Goal: Communication & Community: Share content

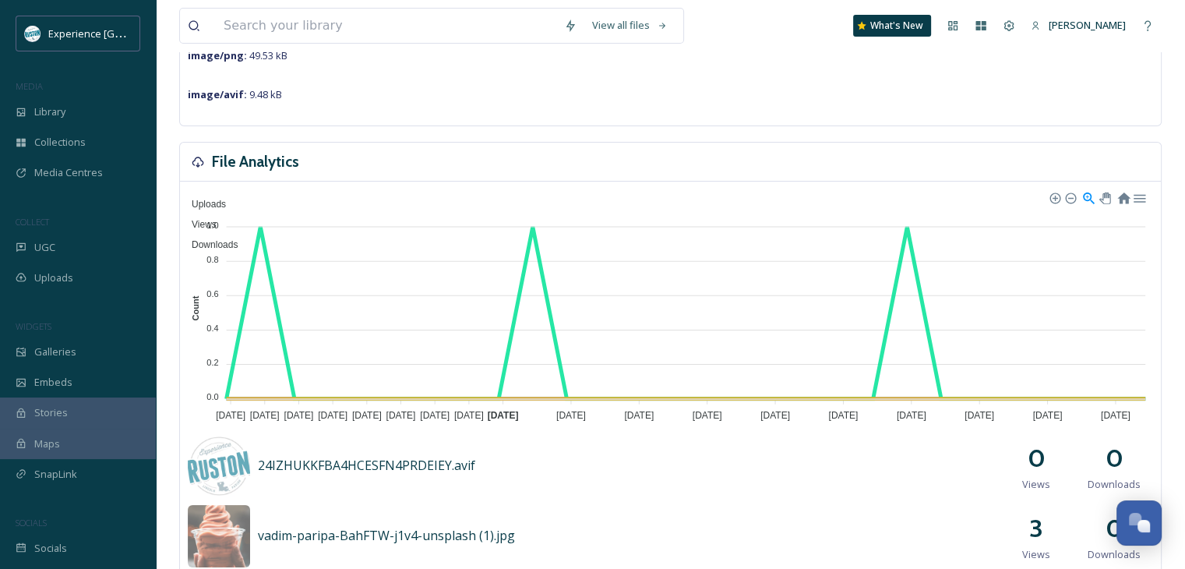
scroll to position [312, 0]
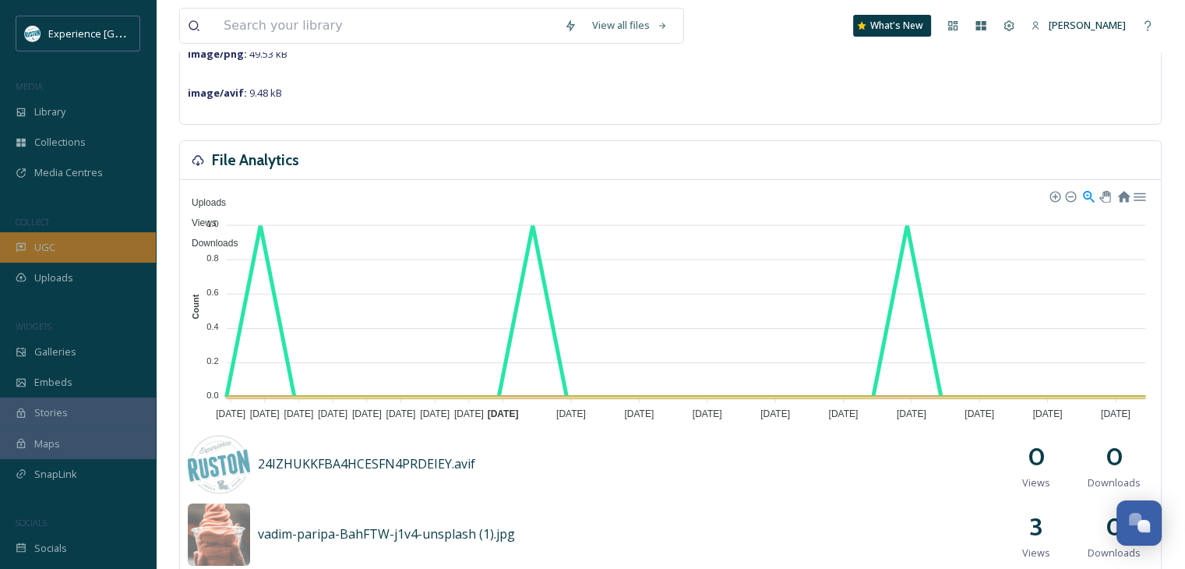
click at [93, 232] on div "UGC" at bounding box center [78, 247] width 156 height 30
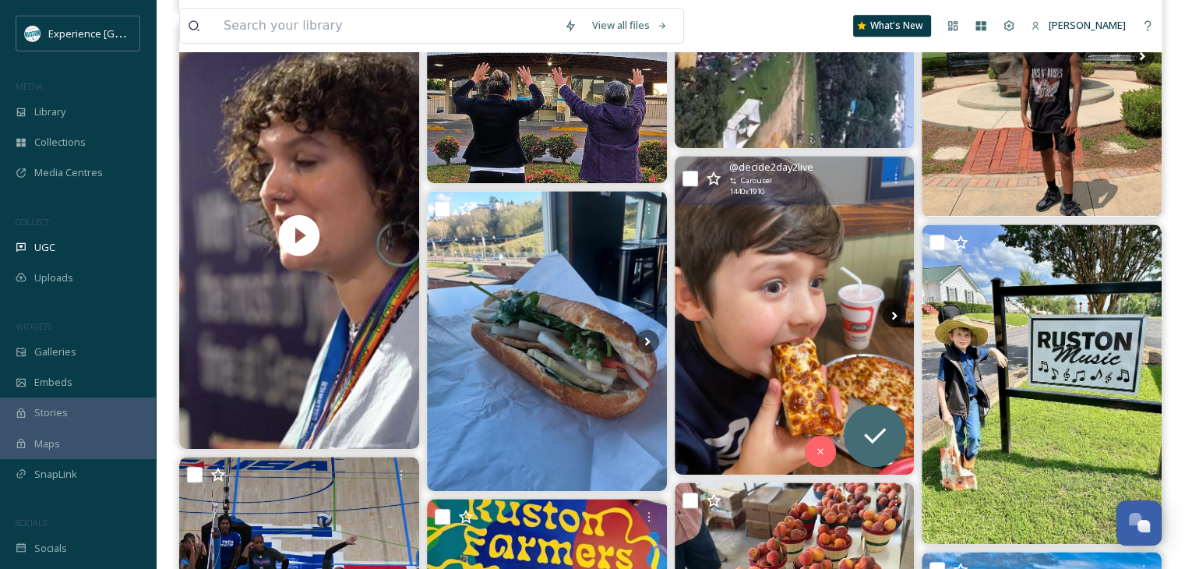
scroll to position [1012, 0]
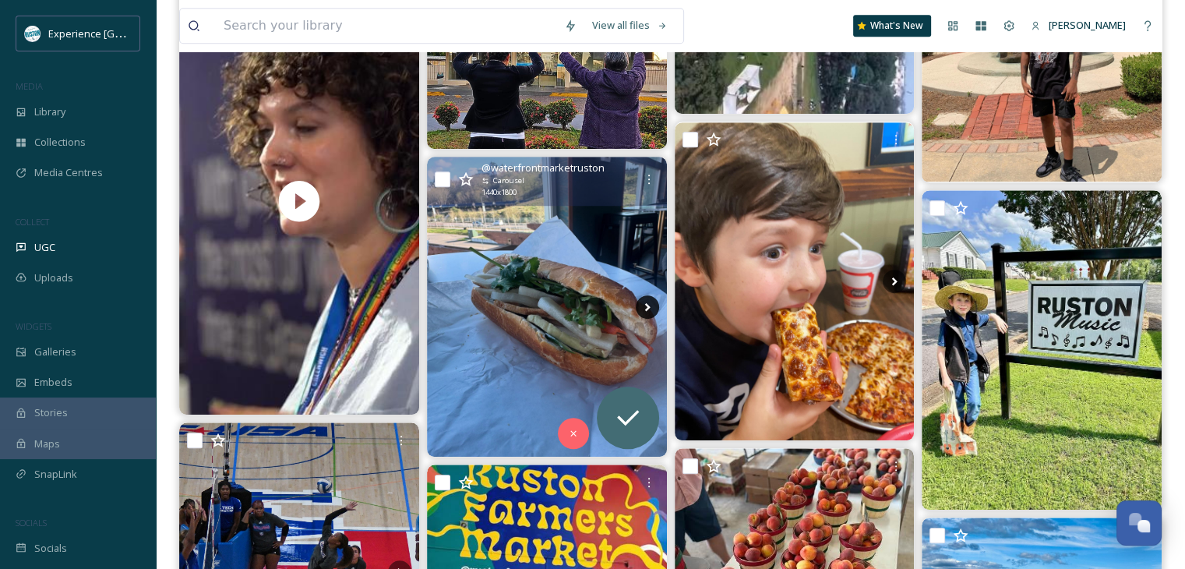
click at [646, 302] on icon at bounding box center [647, 306] width 23 height 23
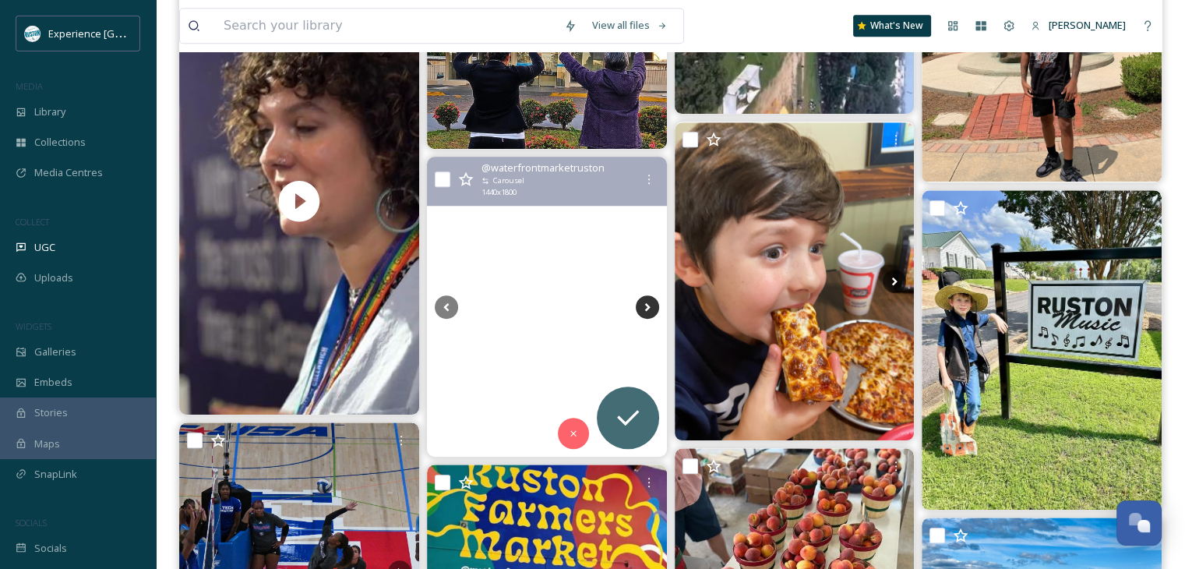
click at [646, 304] on icon at bounding box center [646, 306] width 5 height 9
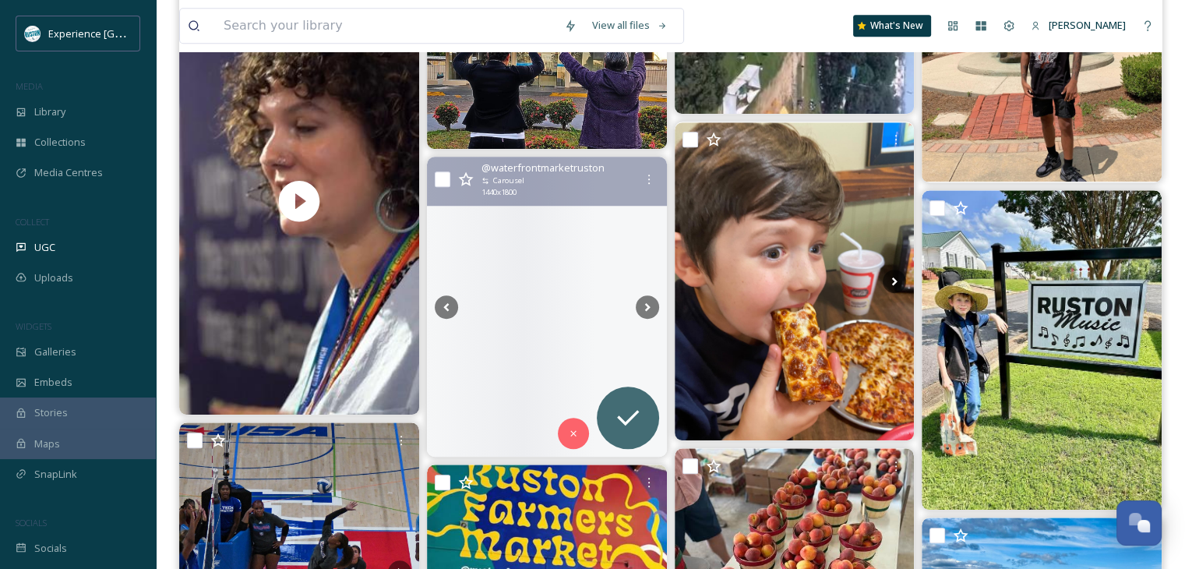
click at [508, 220] on div at bounding box center [547, 307] width 240 height 300
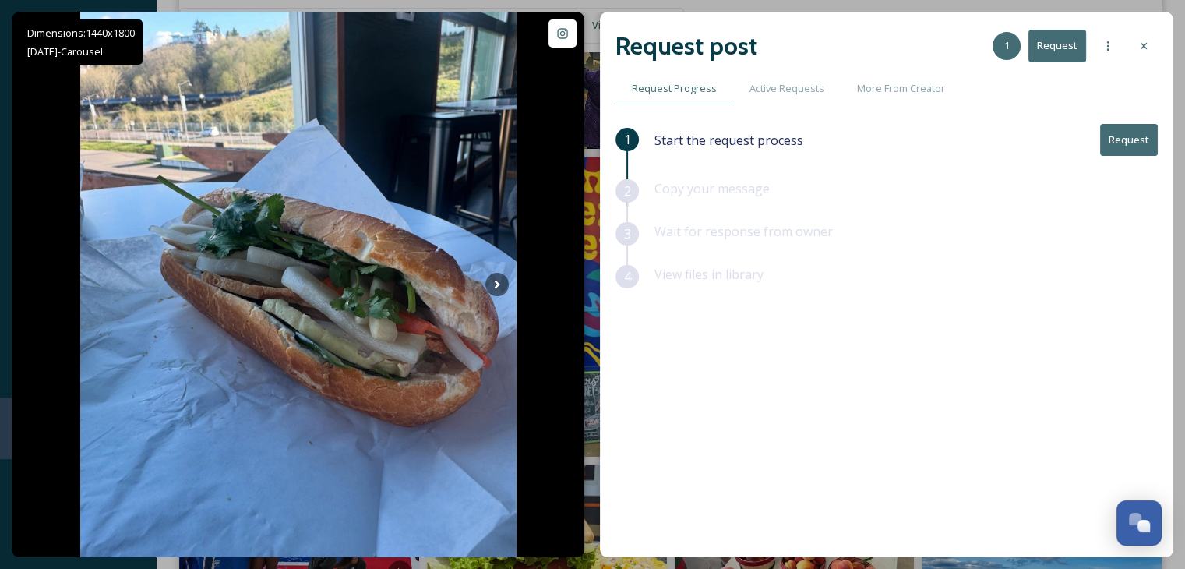
scroll to position [1168, 0]
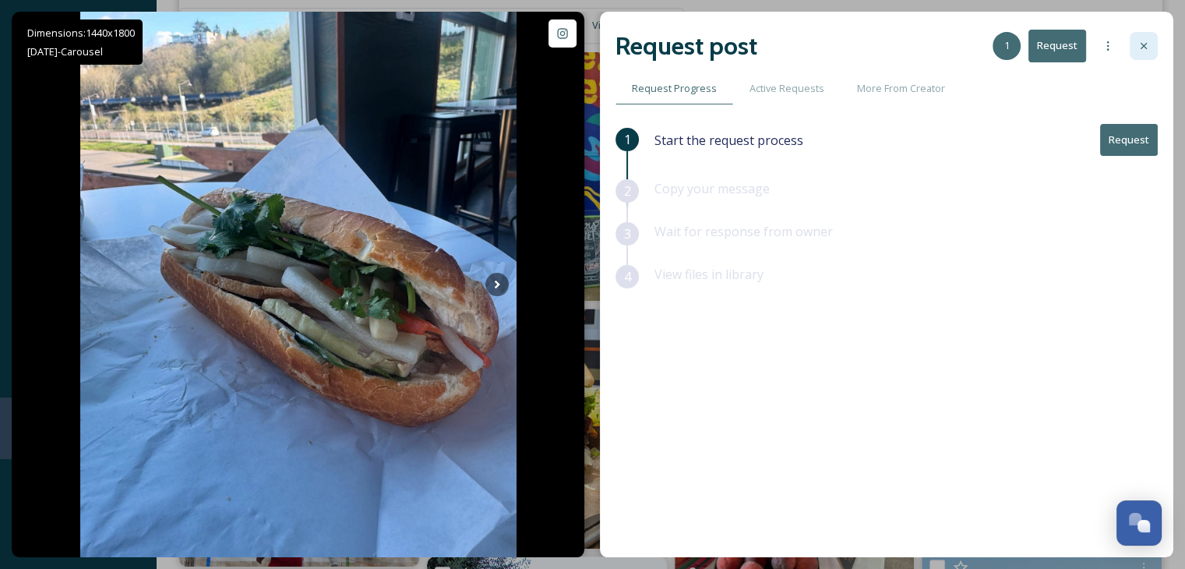
click at [1146, 51] on icon at bounding box center [1143, 46] width 12 height 12
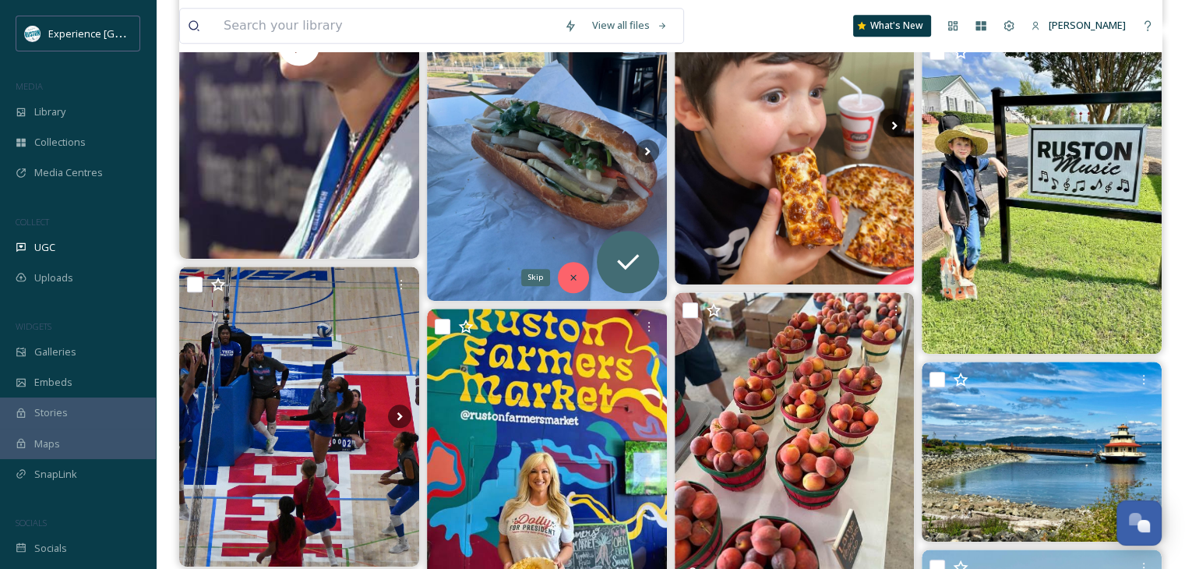
click at [575, 275] on icon at bounding box center [573, 277] width 11 height 11
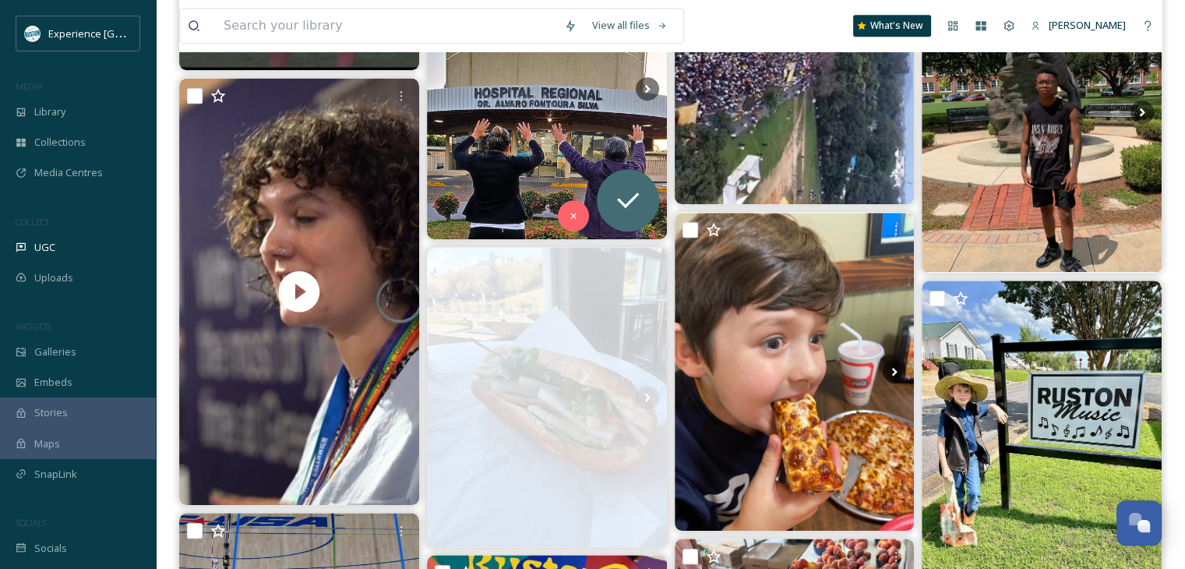
scroll to position [1012, 0]
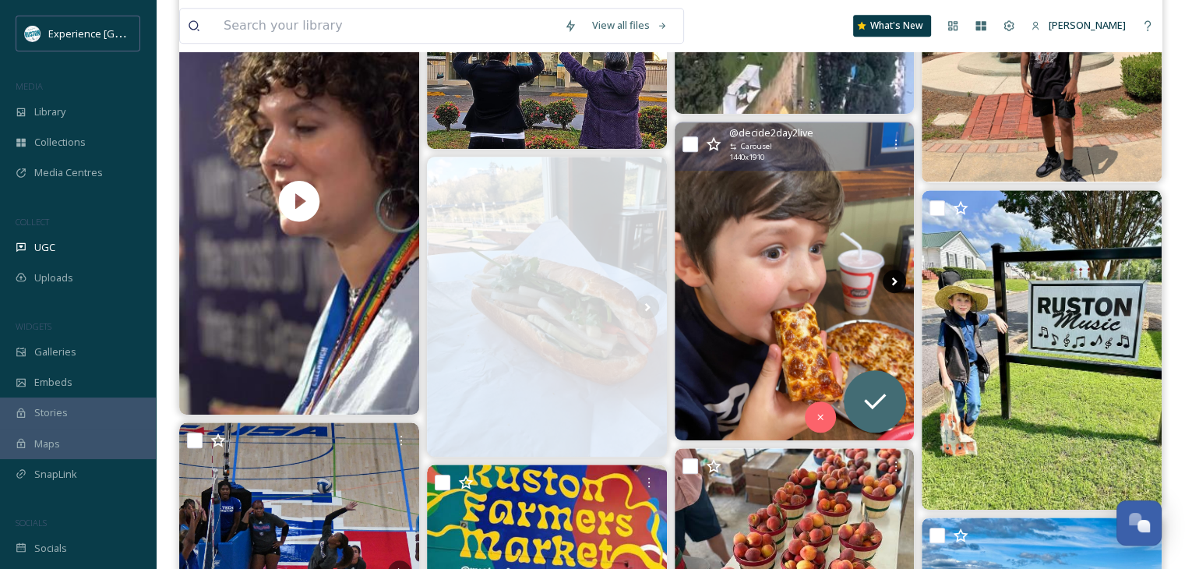
click at [885, 279] on icon at bounding box center [893, 280] width 23 height 23
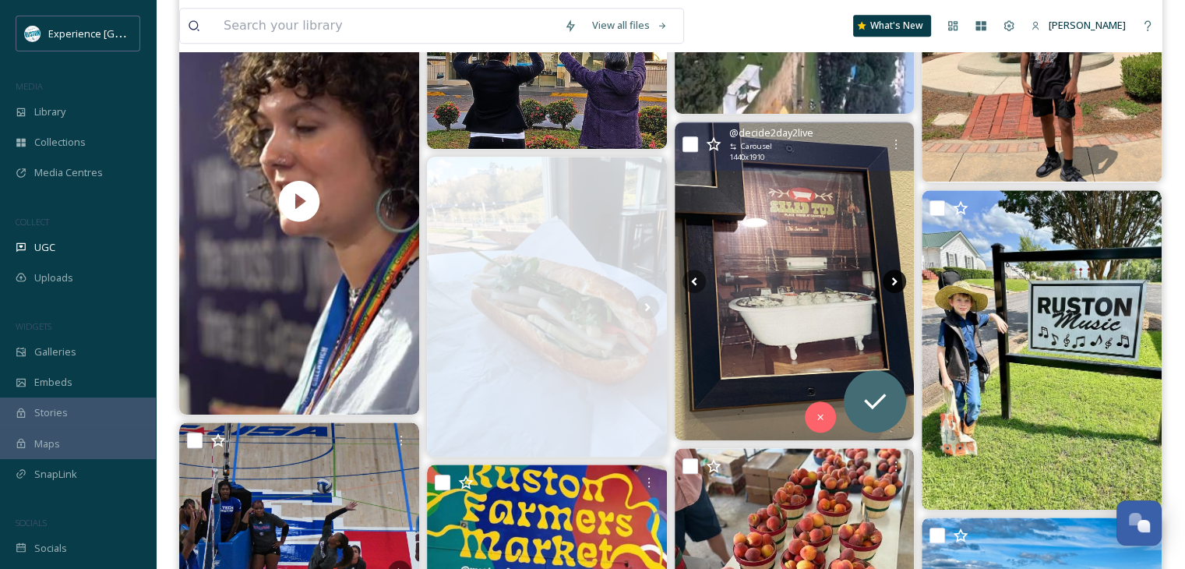
click at [888, 283] on icon at bounding box center [893, 280] width 23 height 23
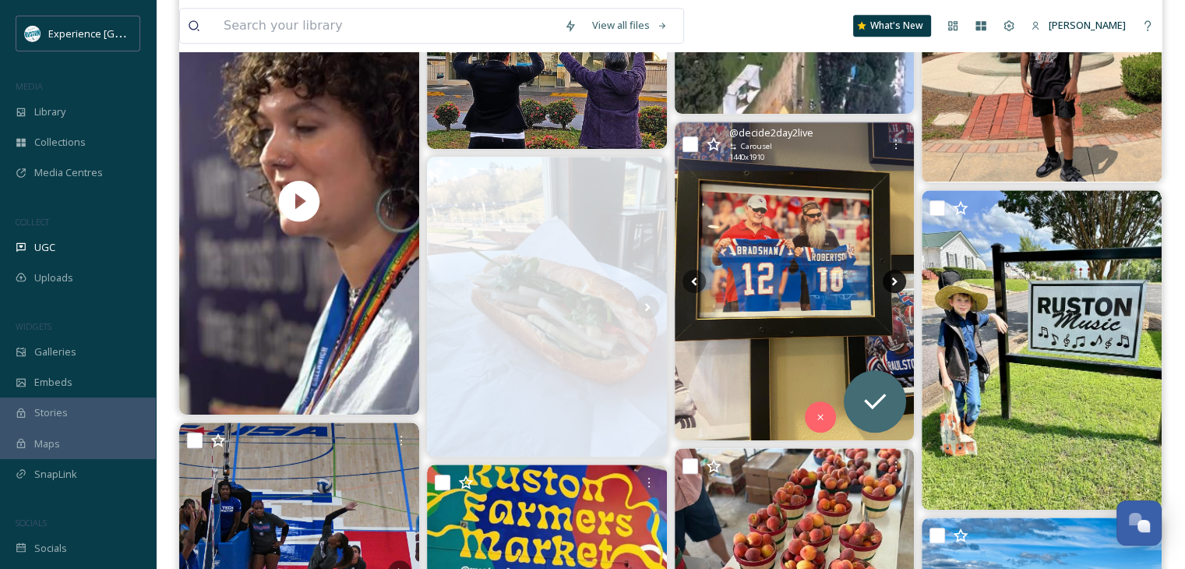
click at [888, 283] on icon at bounding box center [893, 280] width 23 height 23
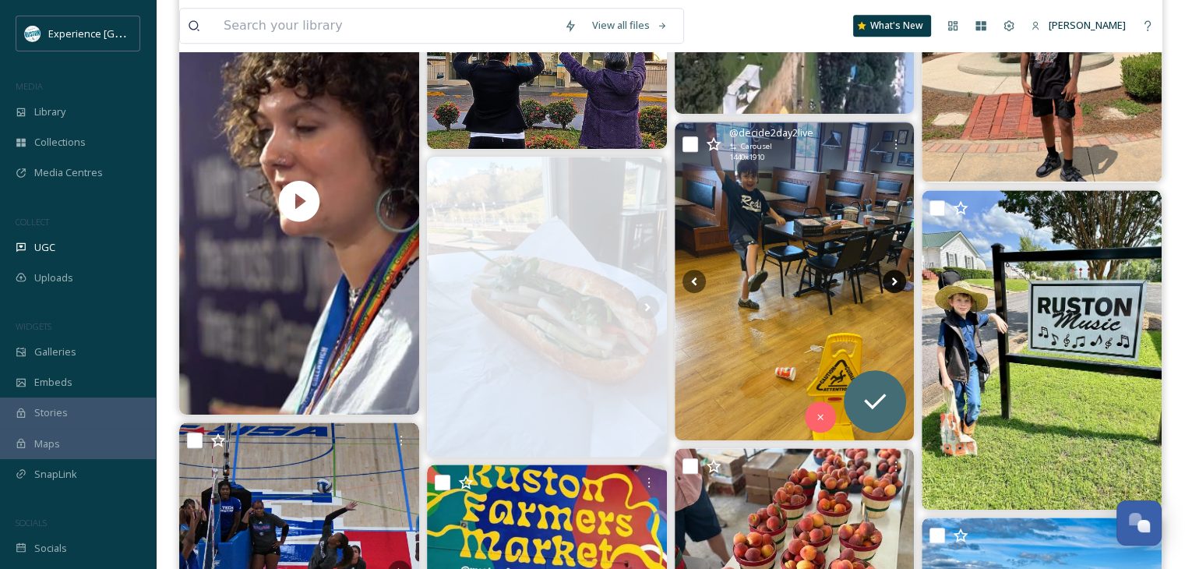
click at [888, 283] on icon at bounding box center [893, 280] width 23 height 23
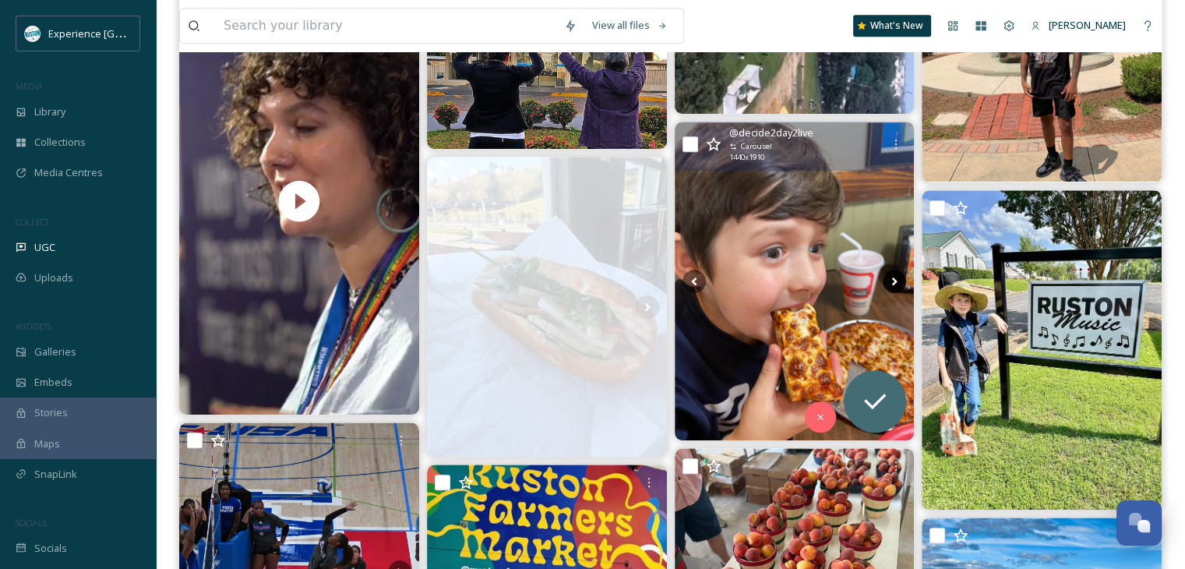
click at [888, 283] on icon at bounding box center [893, 280] width 23 height 23
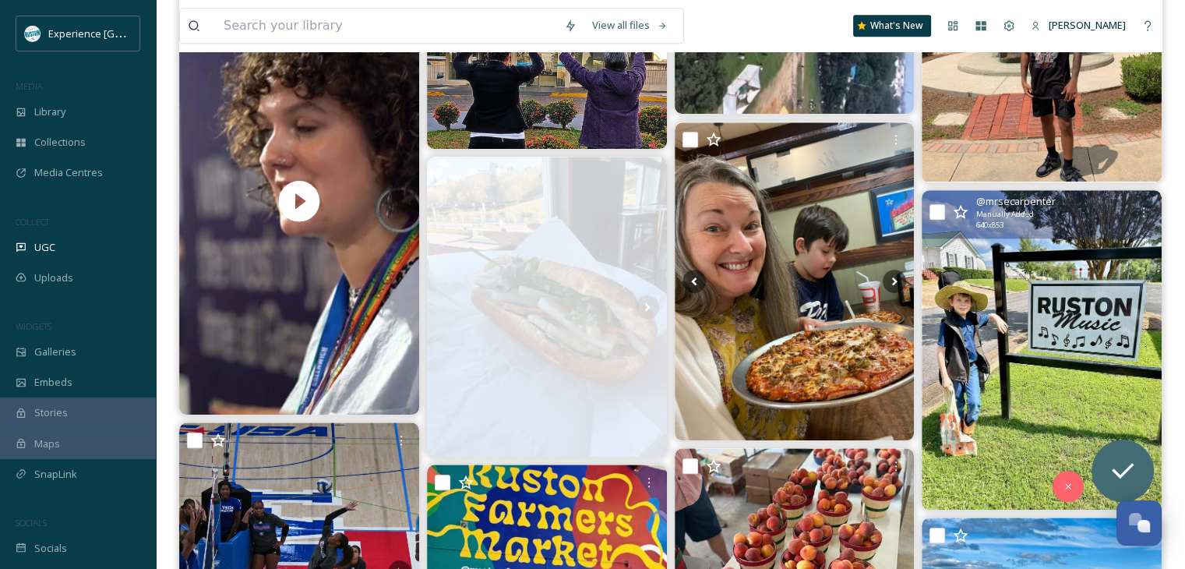
click at [1093, 296] on img at bounding box center [1041, 349] width 240 height 319
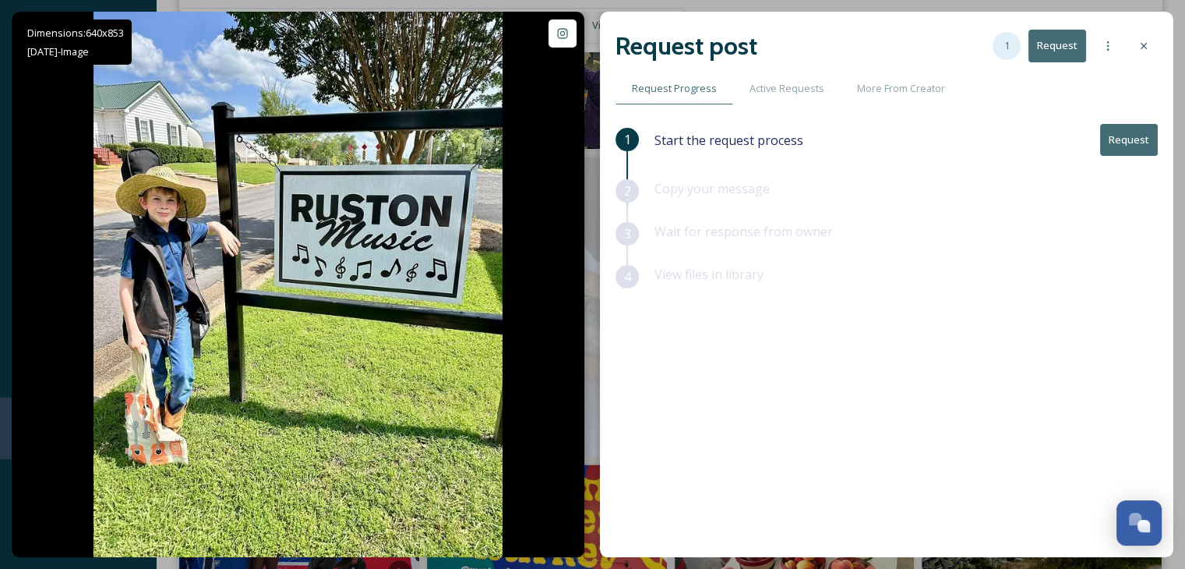
click at [1011, 53] on div "1" at bounding box center [1006, 46] width 28 height 28
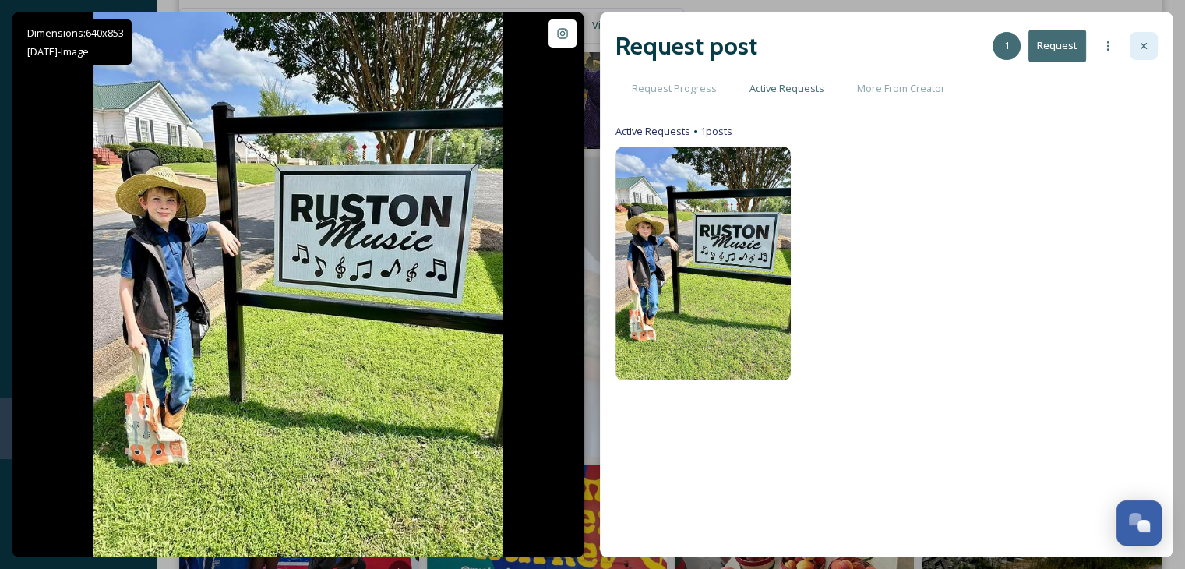
click at [1143, 48] on icon at bounding box center [1143, 46] width 12 height 12
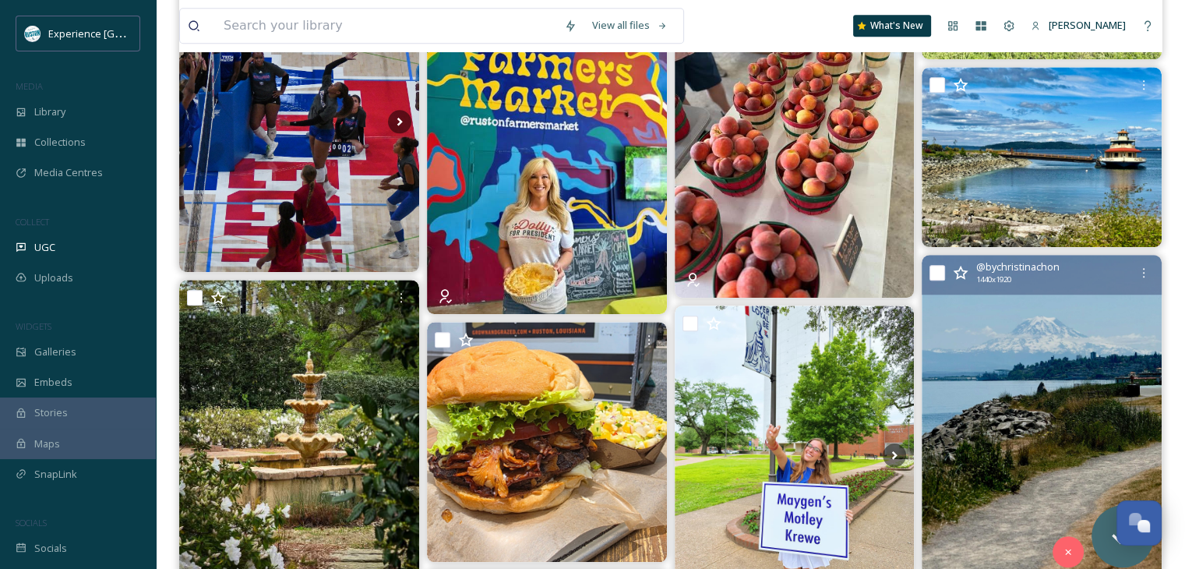
scroll to position [1558, 0]
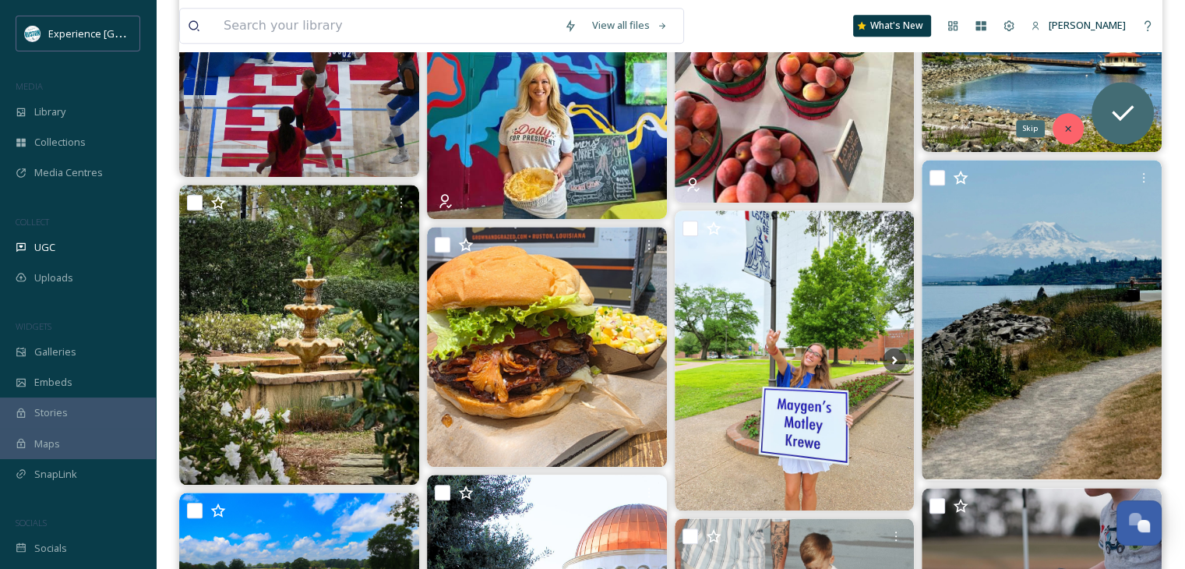
click at [1064, 125] on icon at bounding box center [1067, 128] width 11 height 11
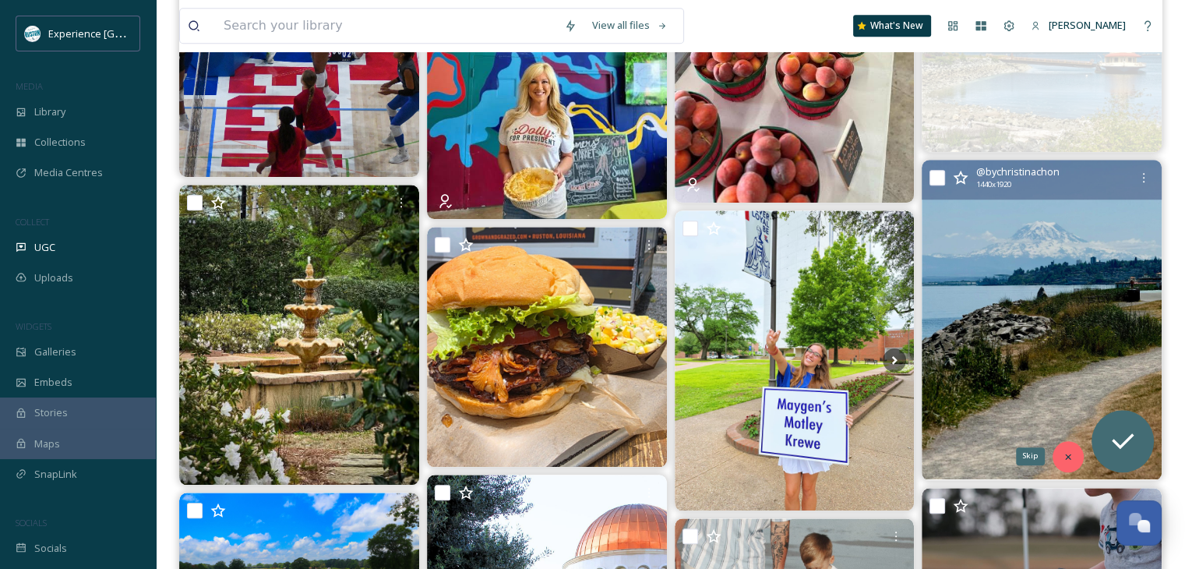
click at [1069, 441] on div "Skip" at bounding box center [1067, 456] width 31 height 31
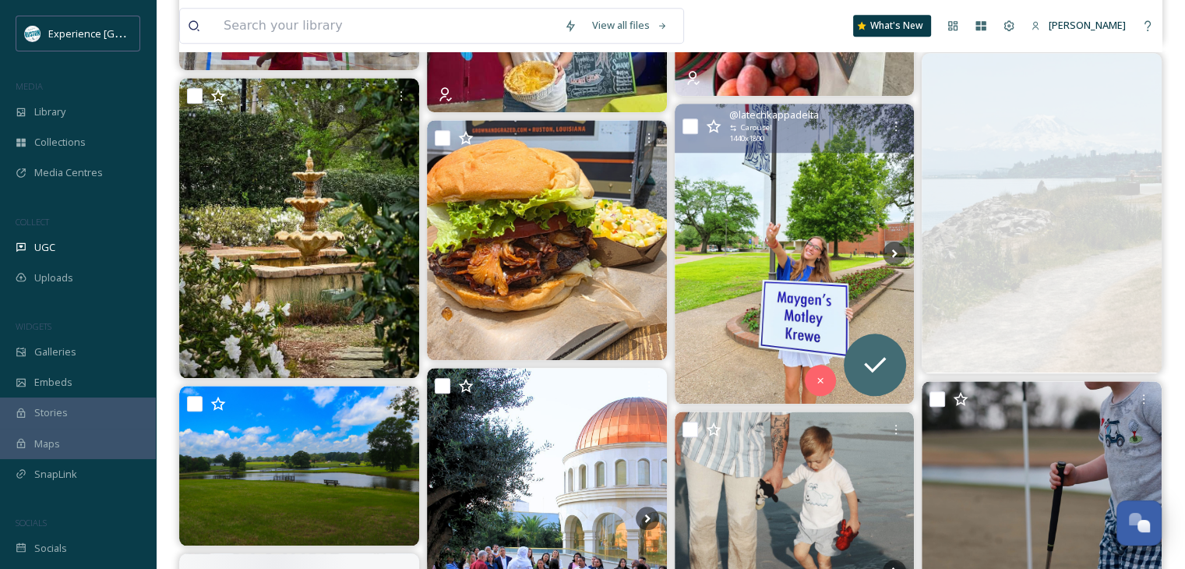
scroll to position [1713, 0]
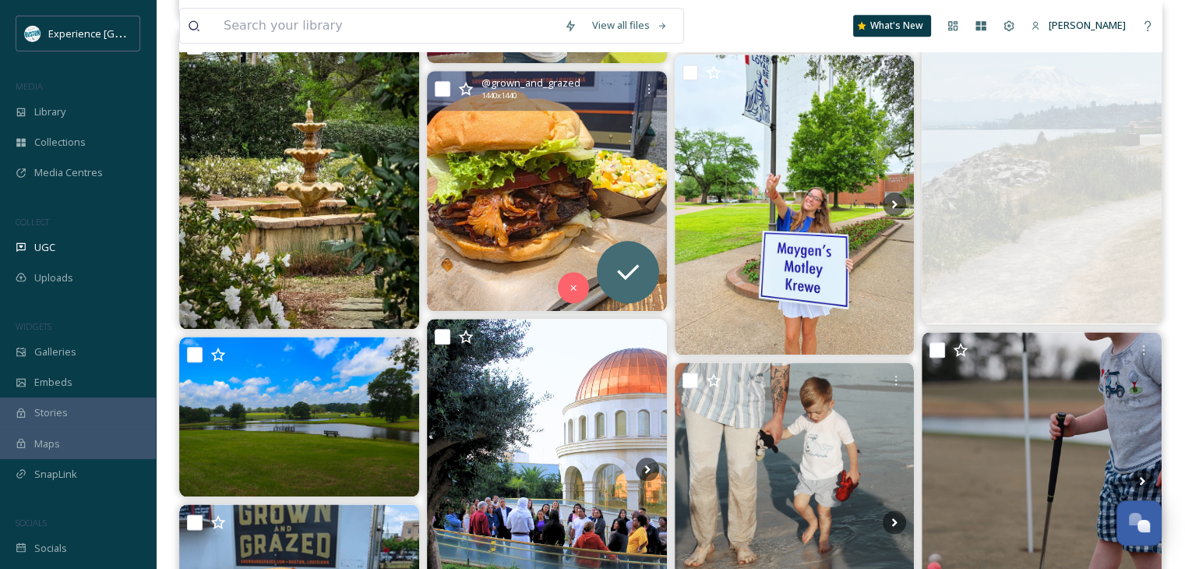
click at [583, 210] on img at bounding box center [547, 191] width 240 height 240
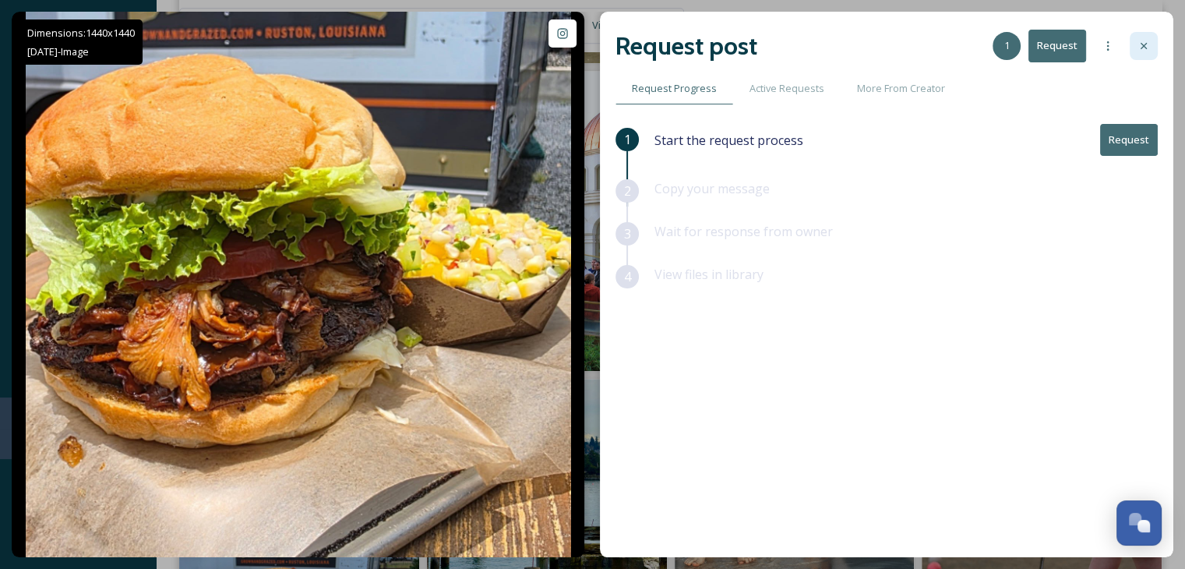
click at [1134, 41] on div at bounding box center [1143, 46] width 28 height 28
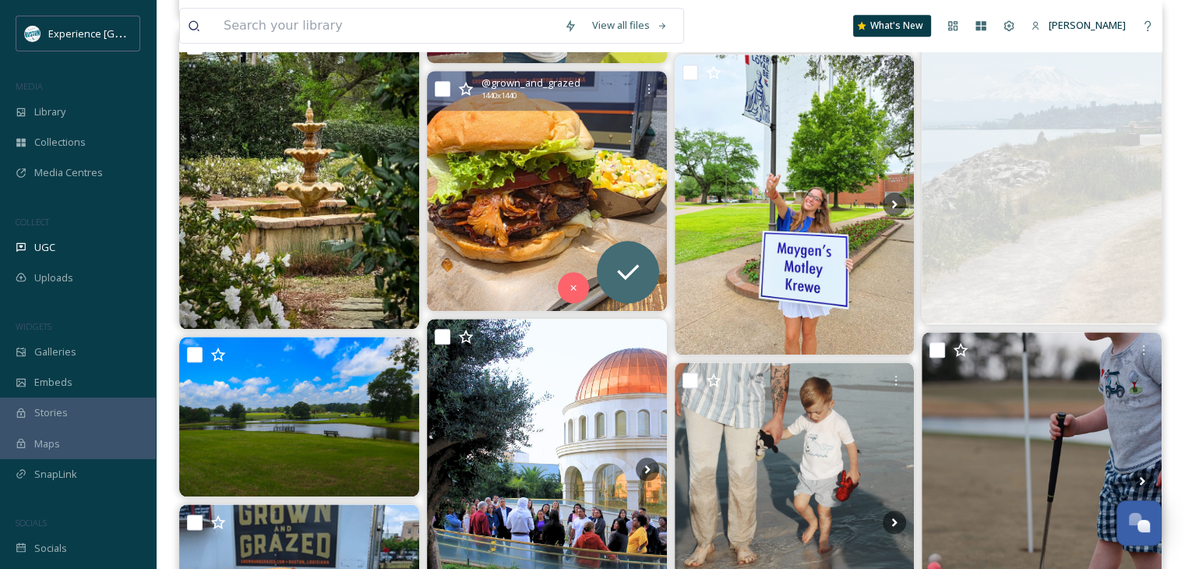
scroll to position [1636, 0]
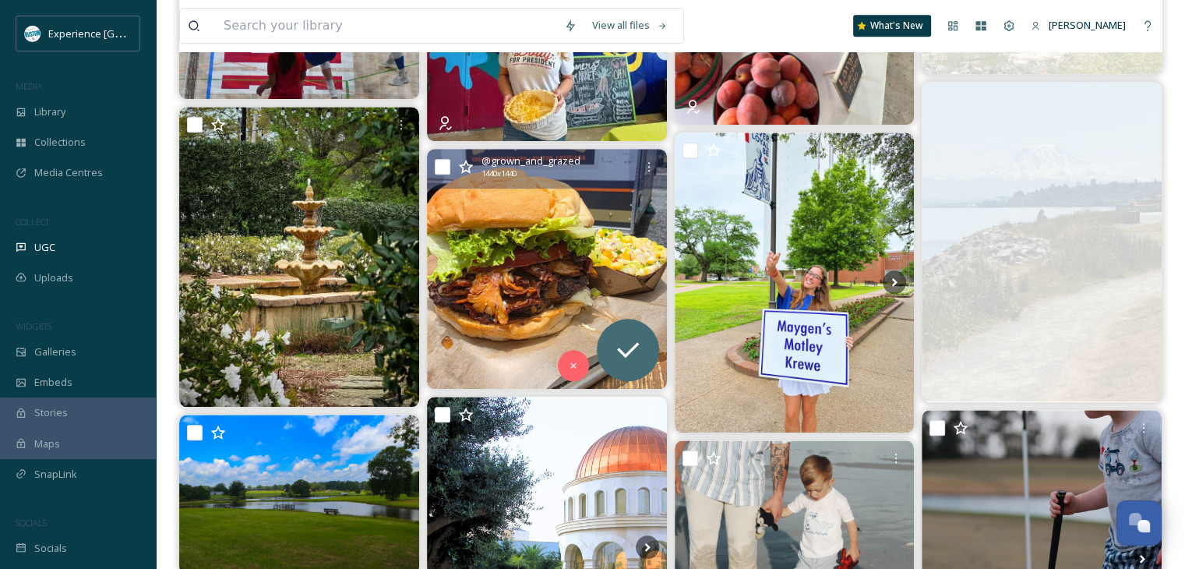
click at [444, 164] on input "checkbox" at bounding box center [443, 167] width 16 height 16
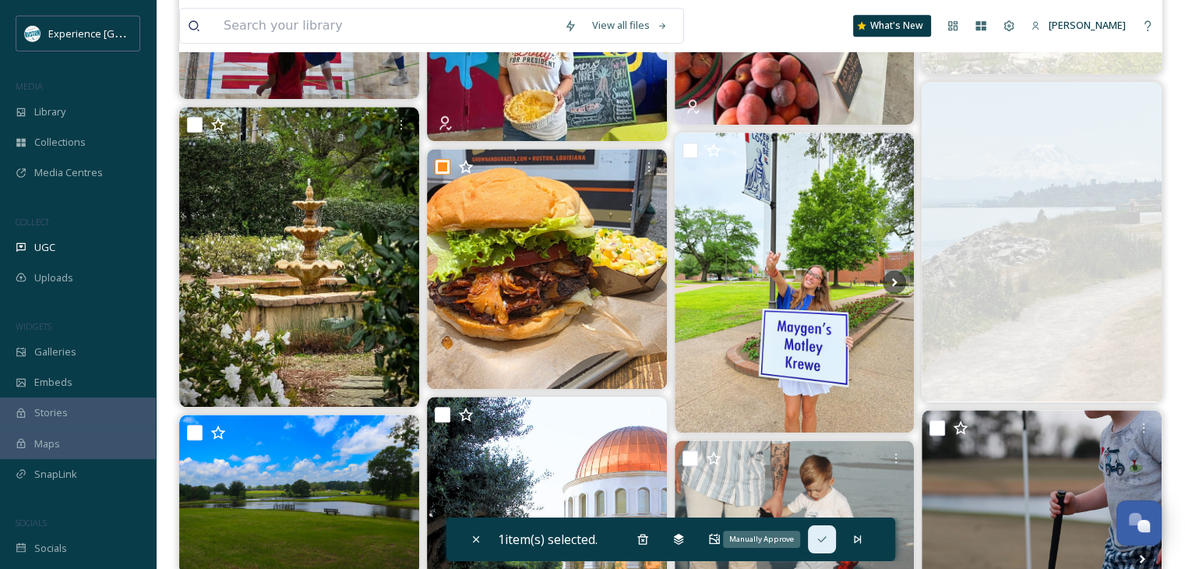
click at [820, 538] on icon at bounding box center [821, 539] width 9 height 6
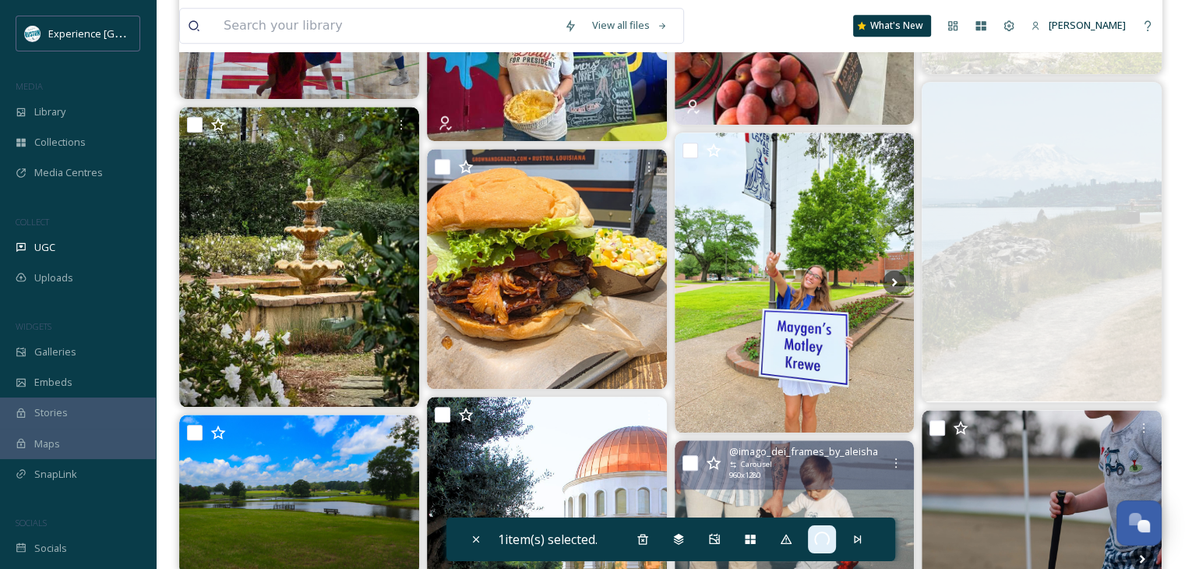
checkbox input "false"
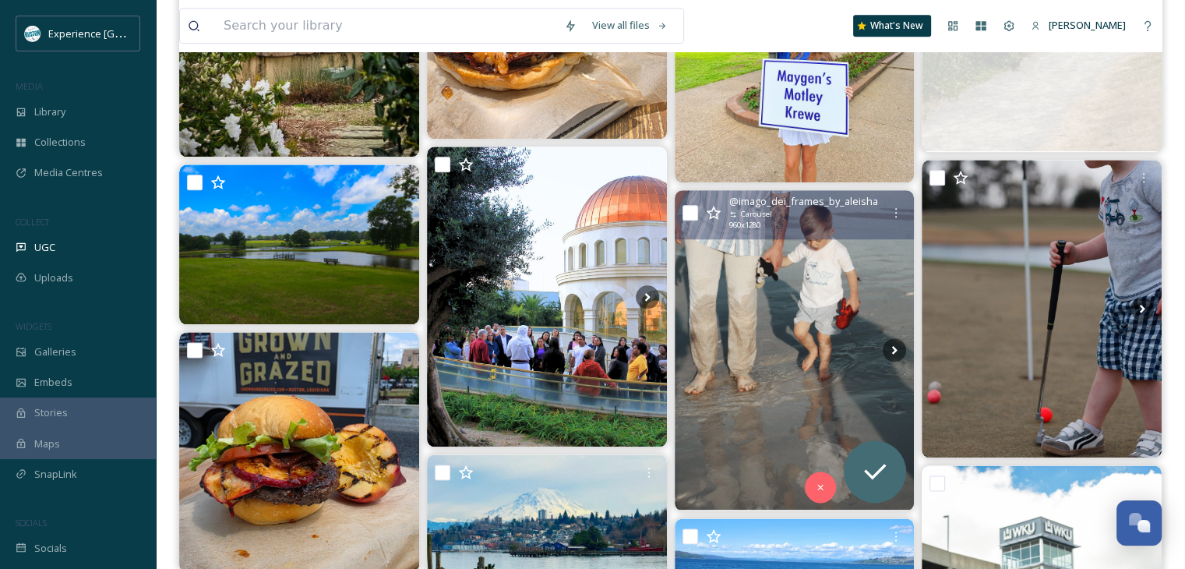
scroll to position [1947, 0]
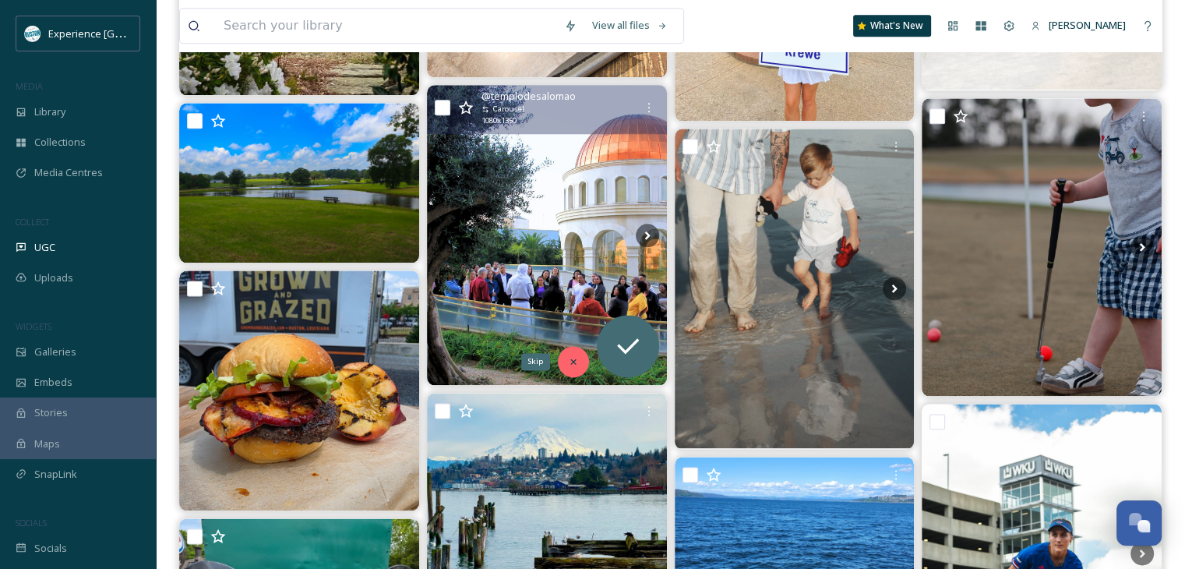
click at [571, 356] on icon at bounding box center [573, 361] width 11 height 11
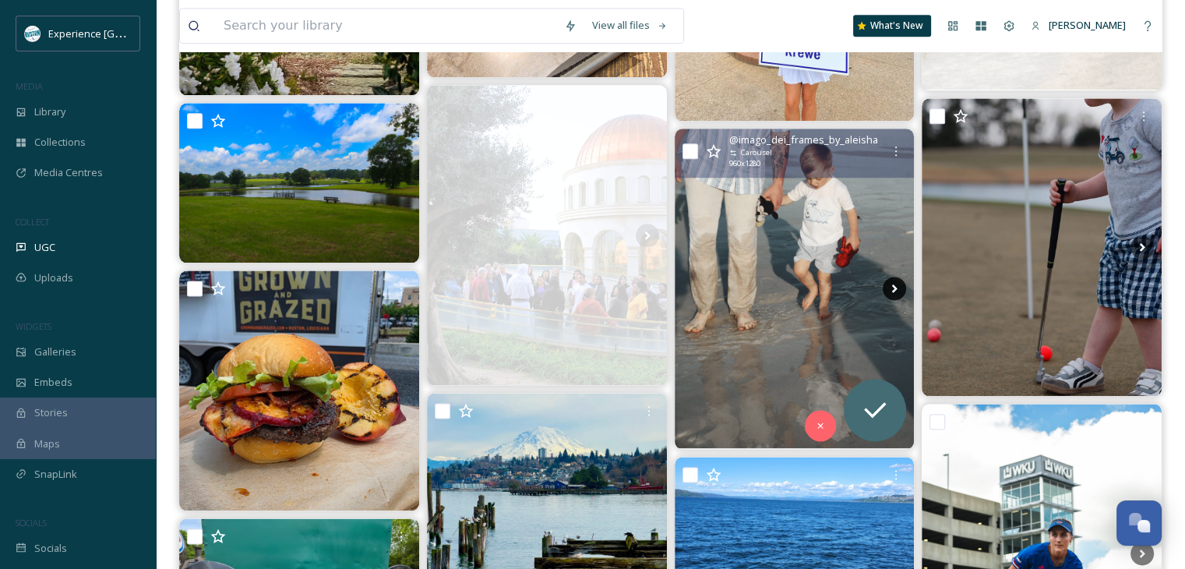
click at [894, 283] on icon at bounding box center [893, 287] width 23 height 23
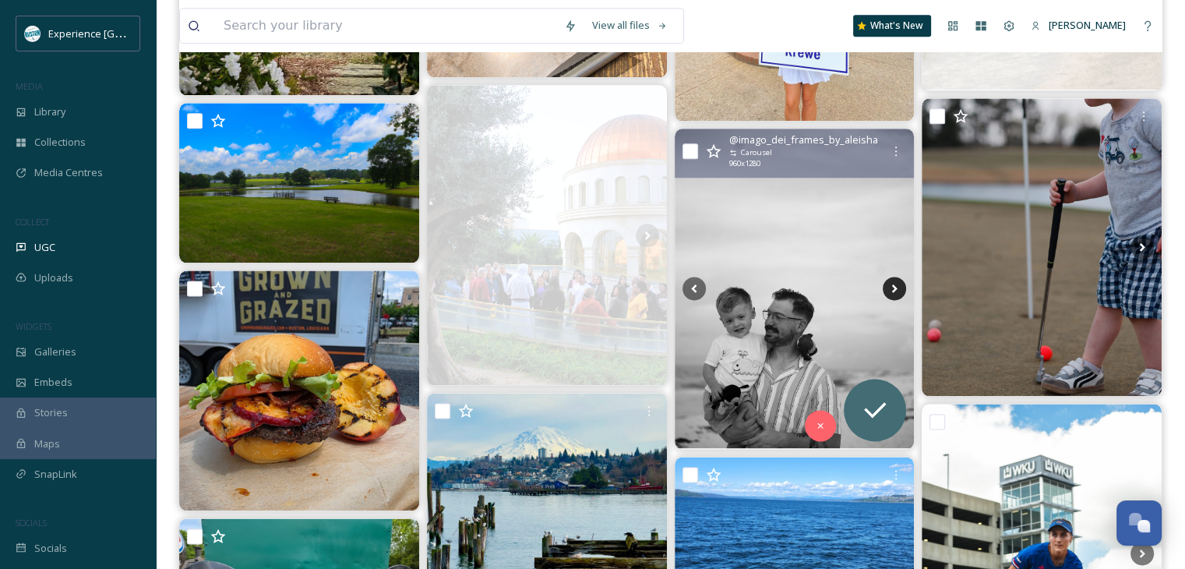
click at [893, 284] on icon at bounding box center [894, 288] width 5 height 9
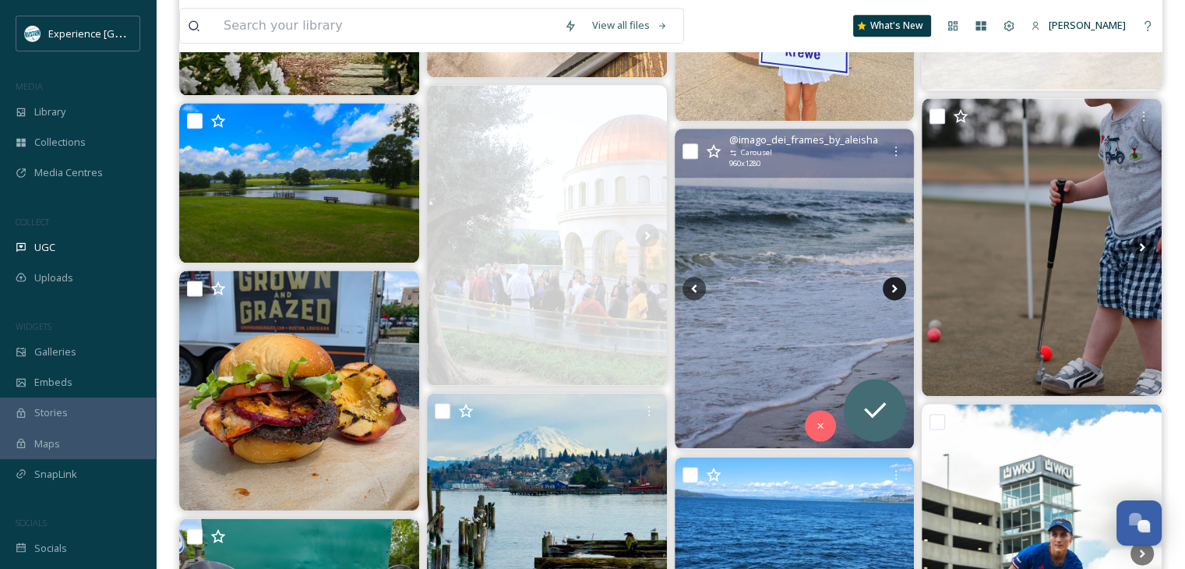
click at [893, 284] on icon at bounding box center [894, 288] width 5 height 9
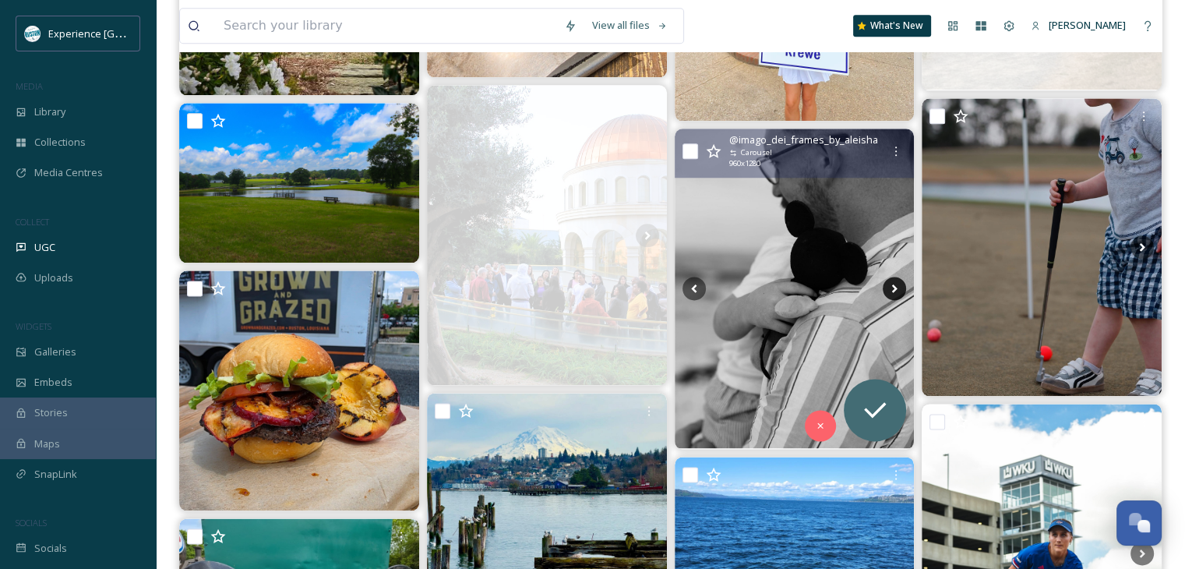
click at [893, 284] on icon at bounding box center [894, 288] width 5 height 9
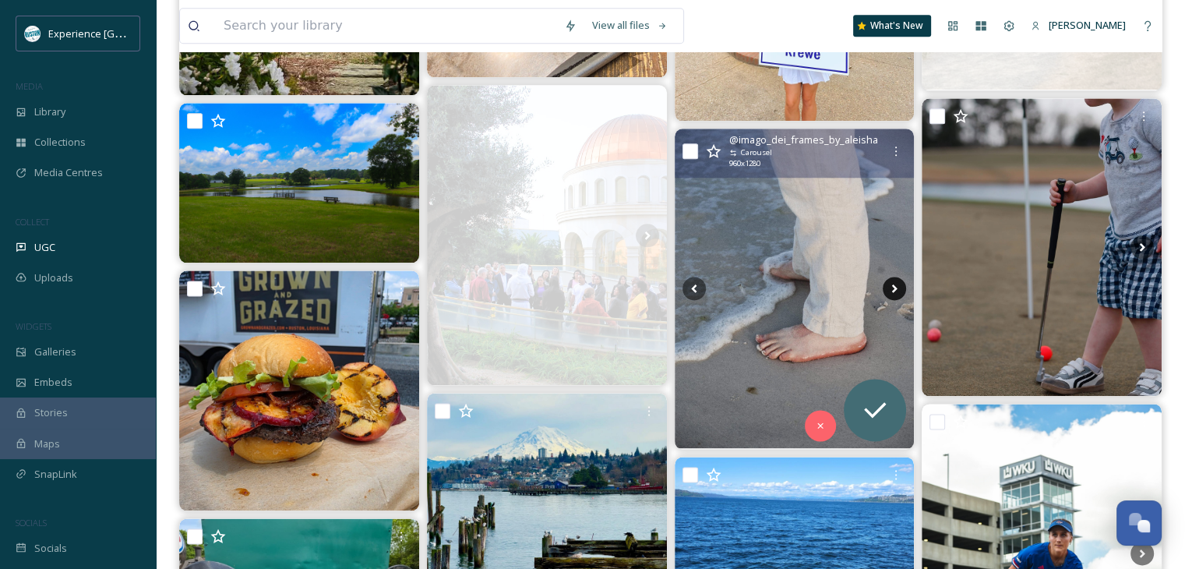
click at [893, 284] on icon at bounding box center [894, 288] width 5 height 9
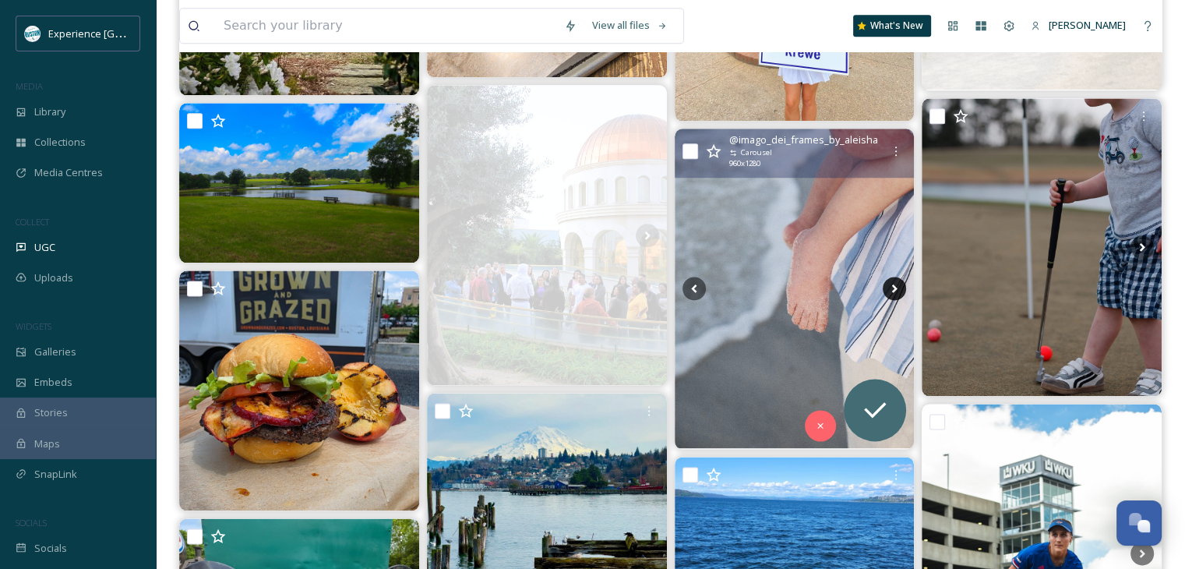
click at [893, 284] on icon at bounding box center [894, 288] width 5 height 9
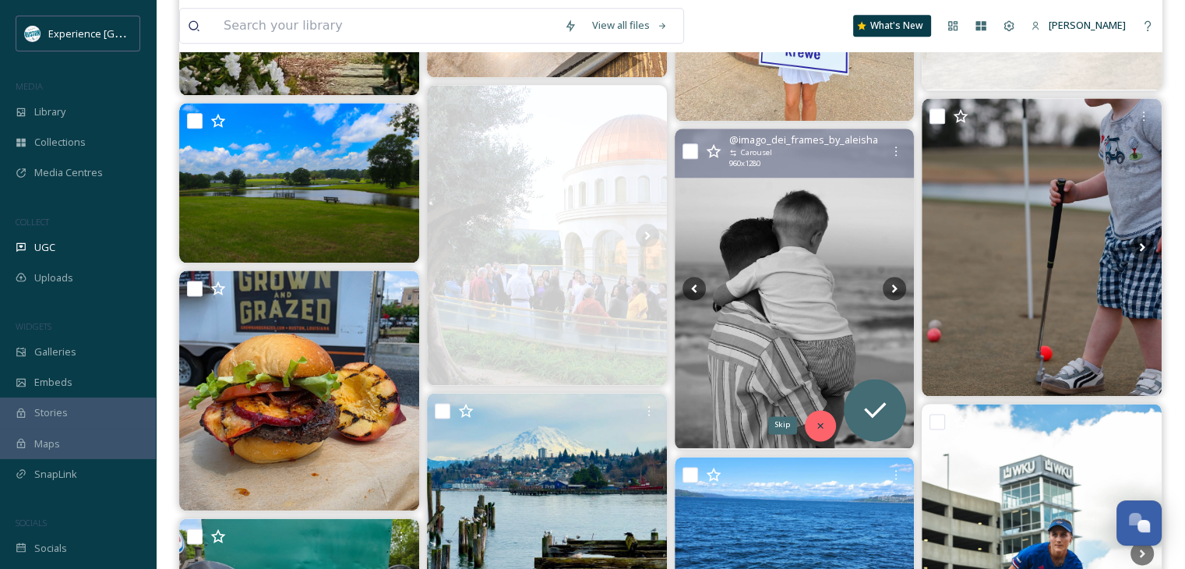
click at [818, 417] on div "Skip" at bounding box center [820, 425] width 31 height 31
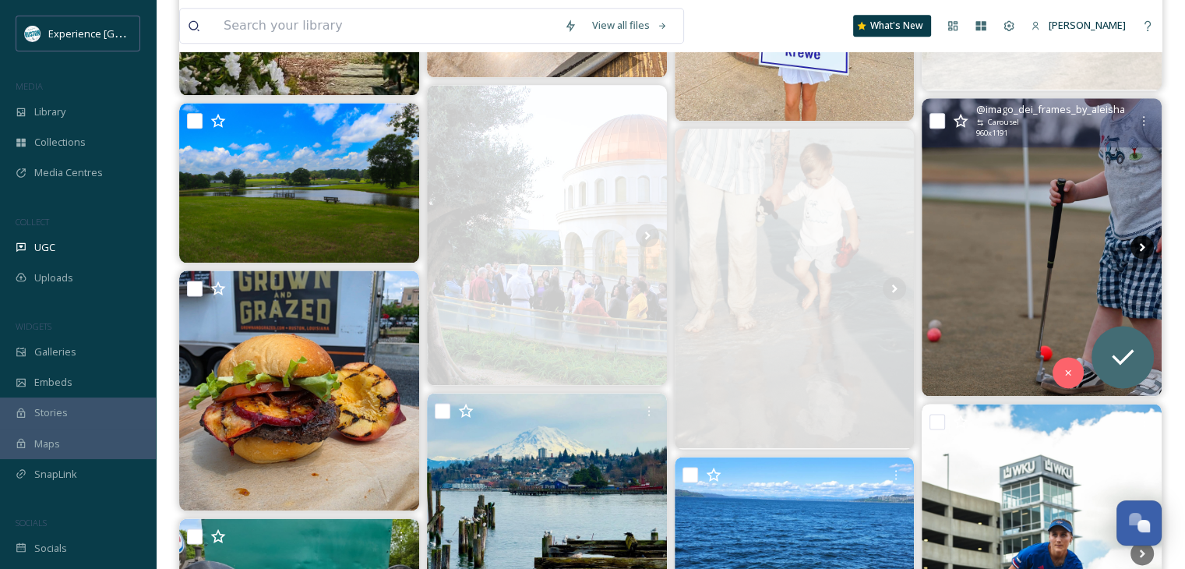
click at [1138, 243] on icon at bounding box center [1141, 246] width 23 height 23
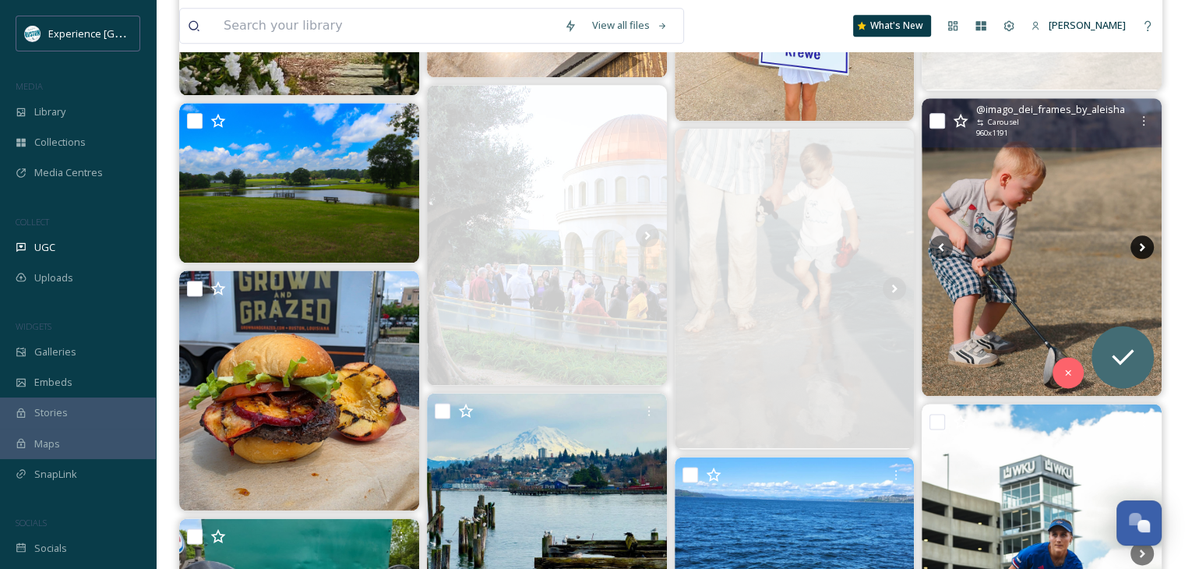
click at [1138, 243] on icon at bounding box center [1141, 246] width 23 height 23
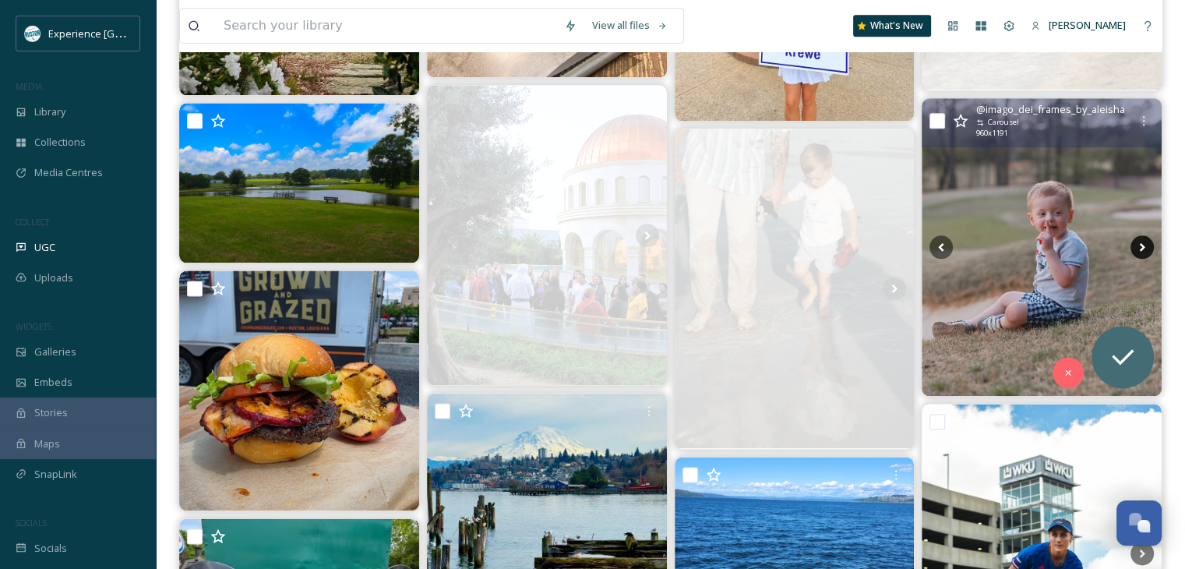
click at [1138, 243] on icon at bounding box center [1141, 246] width 23 height 23
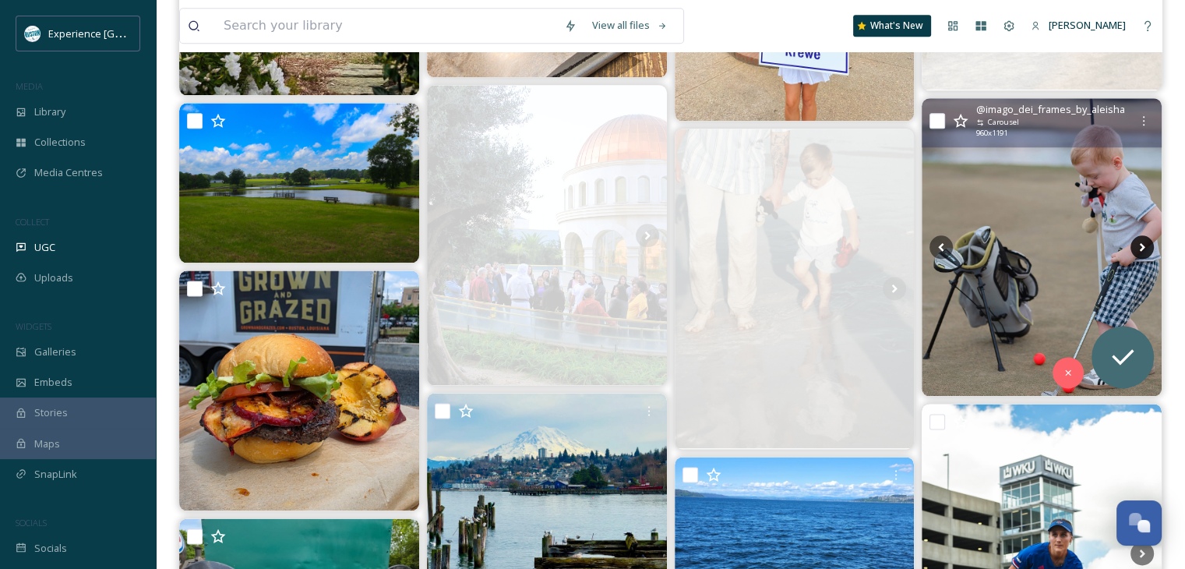
click at [1138, 243] on icon at bounding box center [1141, 246] width 23 height 23
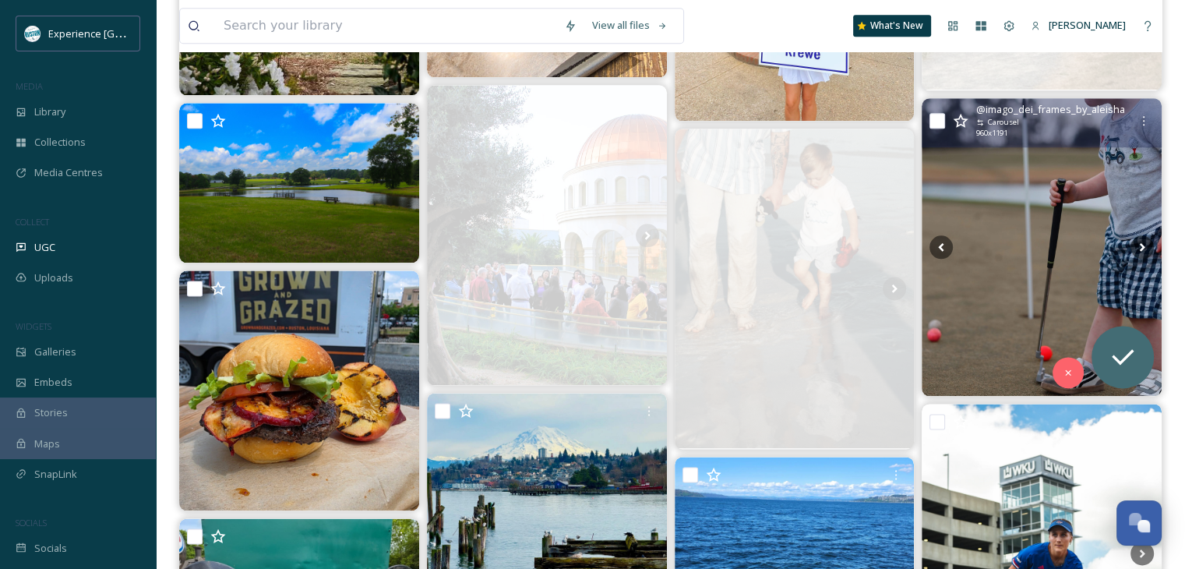
click at [1090, 251] on img at bounding box center [1041, 247] width 240 height 298
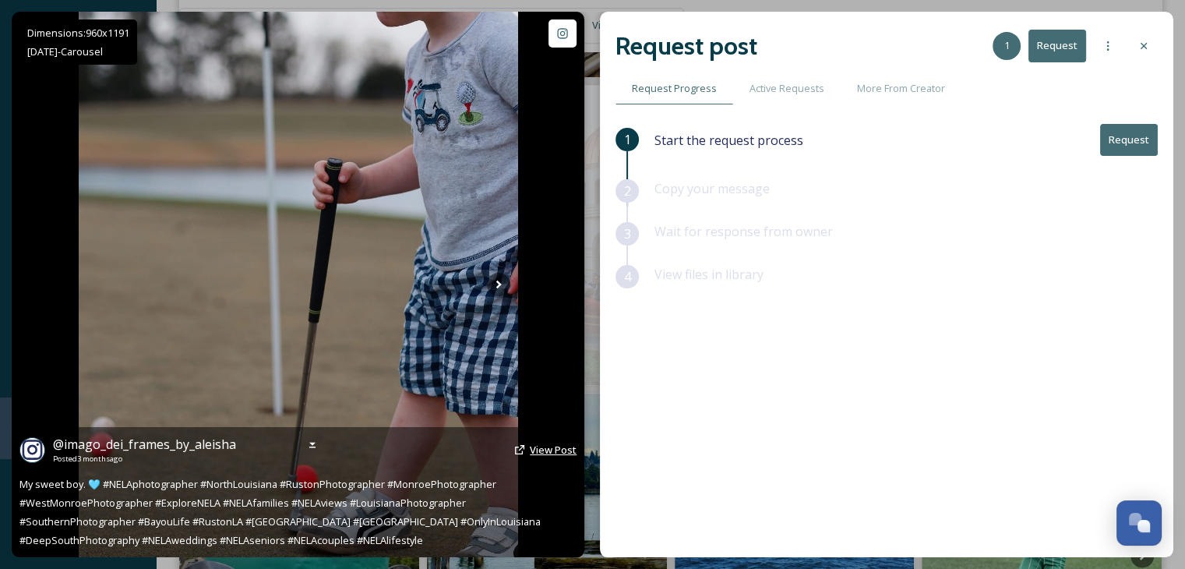
click at [554, 450] on span "View Post" at bounding box center [553, 449] width 47 height 14
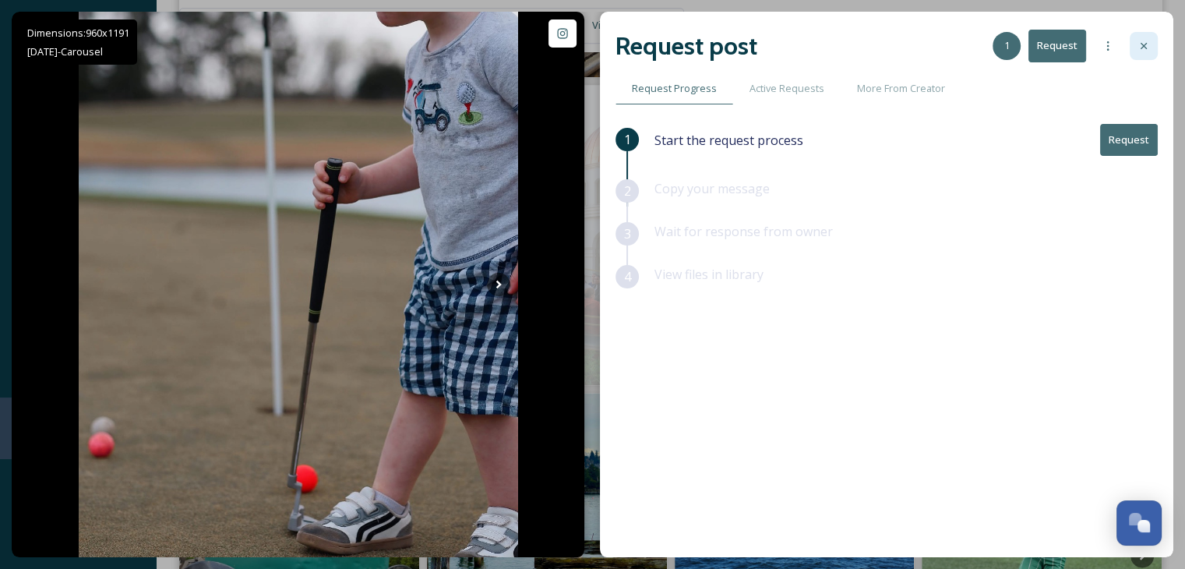
click at [1144, 50] on icon at bounding box center [1143, 46] width 12 height 12
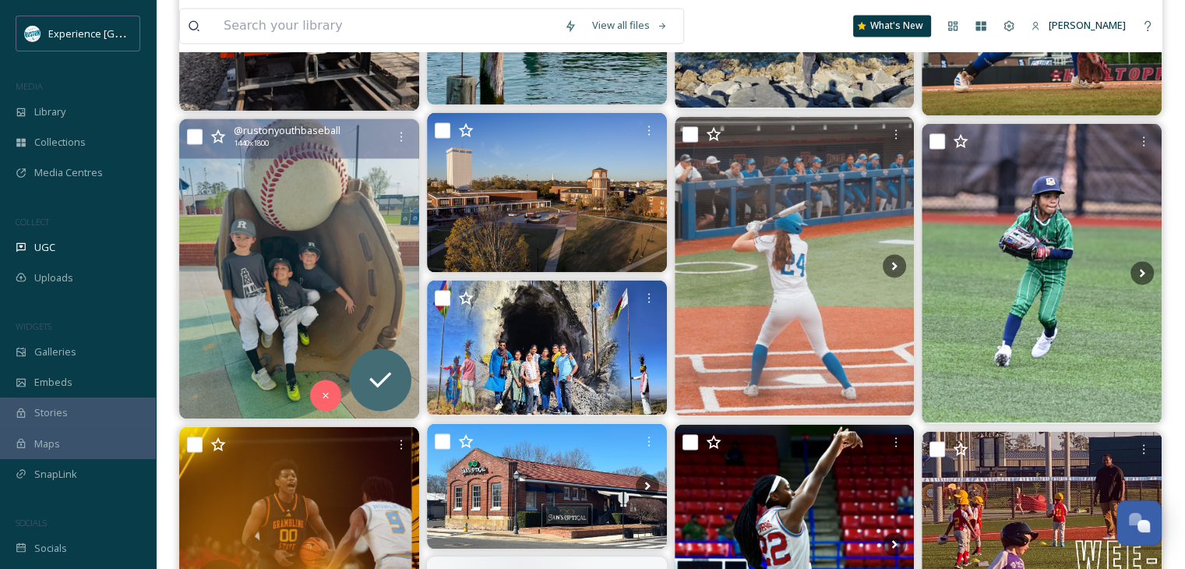
scroll to position [2570, 0]
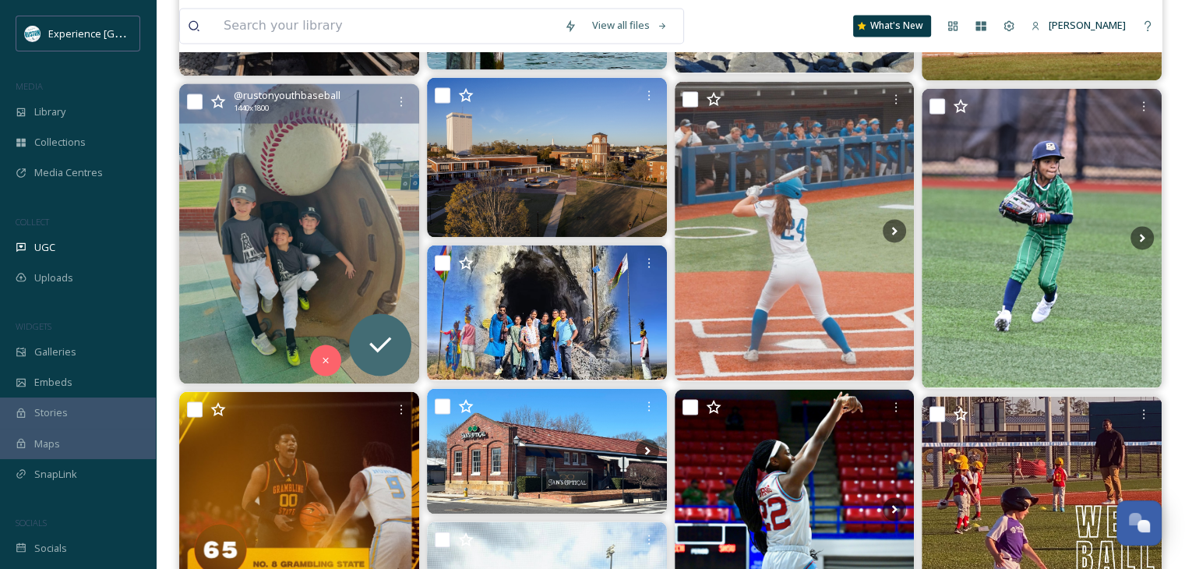
click at [352, 238] on img at bounding box center [299, 233] width 240 height 300
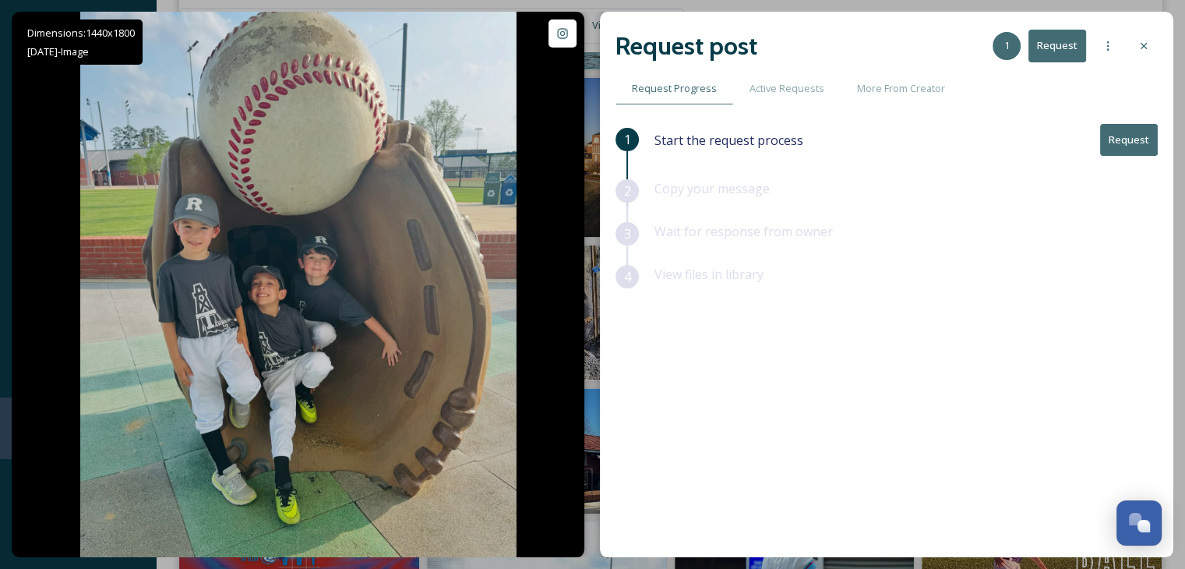
click at [1128, 140] on button "Request" at bounding box center [1129, 140] width 58 height 32
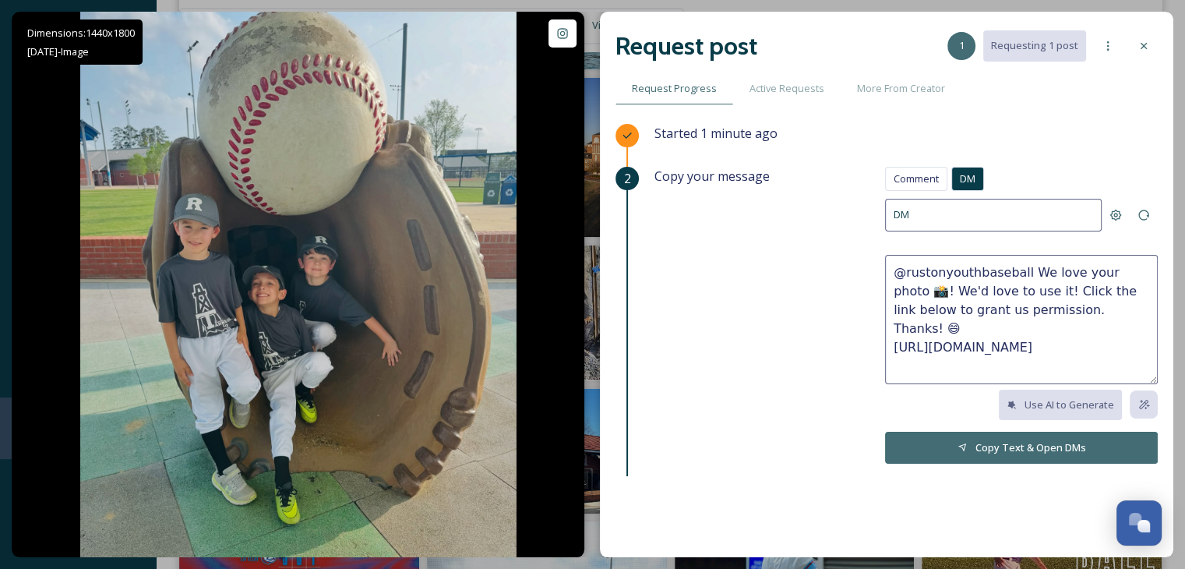
click at [1054, 309] on textarea "@rustonyouthbaseball We love your photo 📸! We'd love to use it! Click the link …" at bounding box center [1021, 319] width 273 height 129
click at [913, 175] on span "Comment" at bounding box center [915, 178] width 45 height 15
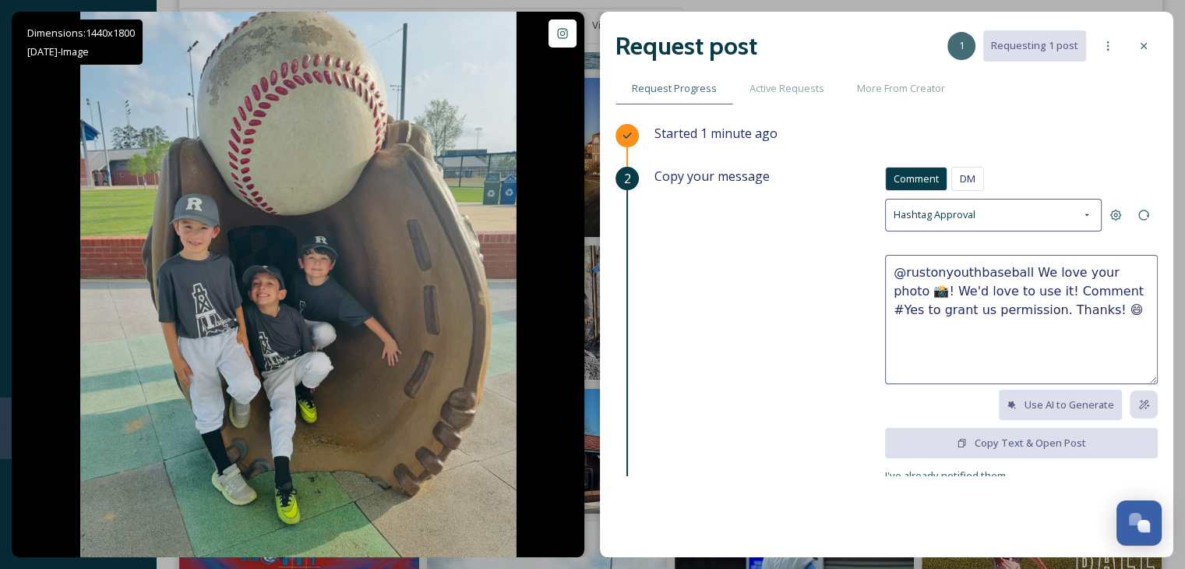
click at [1097, 291] on textarea "@rustonyouthbaseball We love your photo 📸! We'd love to use it! Comment #Yes to…" at bounding box center [1021, 319] width 273 height 129
click at [1068, 309] on textarea "@rustonyouthbaseball We love your photo 📸! We'd love to use it! Comment #YesRus…" at bounding box center [1021, 319] width 273 height 129
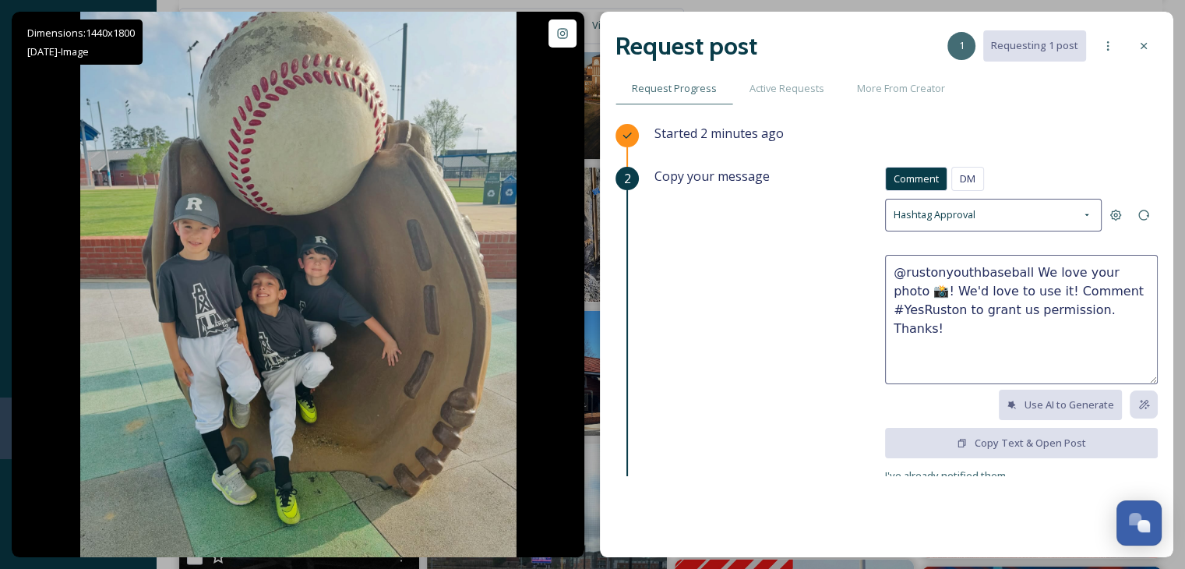
scroll to position [115, 0]
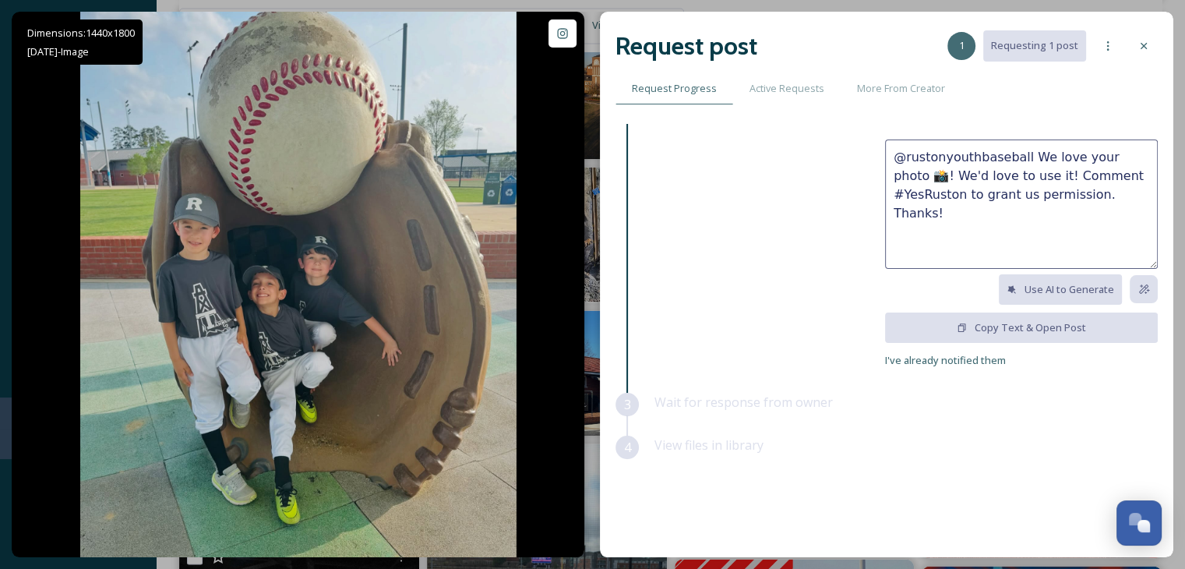
click at [938, 185] on textarea "@rustonyouthbaseball We love your photo 📸! We'd love to use it! Comment #YesRus…" at bounding box center [1021, 203] width 273 height 129
click at [939, 185] on textarea "@rustonyouthbaseball We love your photo 📸! We'd love to use it! Comment #YesRus…" at bounding box center [1021, 203] width 273 height 129
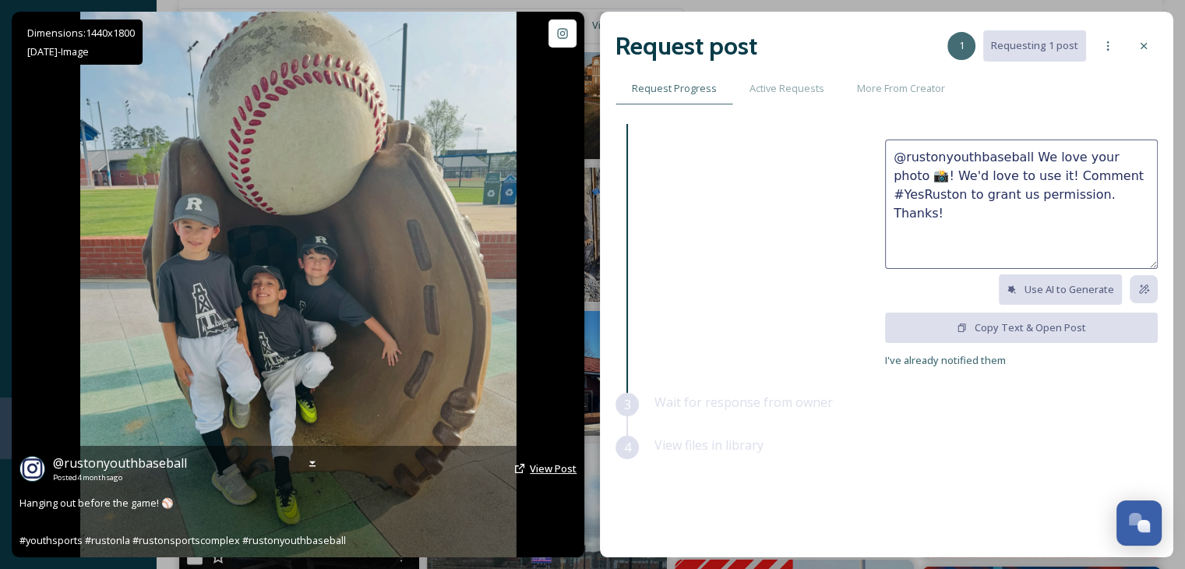
click at [551, 472] on span "View Post" at bounding box center [553, 468] width 47 height 14
click at [553, 469] on span "View Post" at bounding box center [553, 468] width 47 height 14
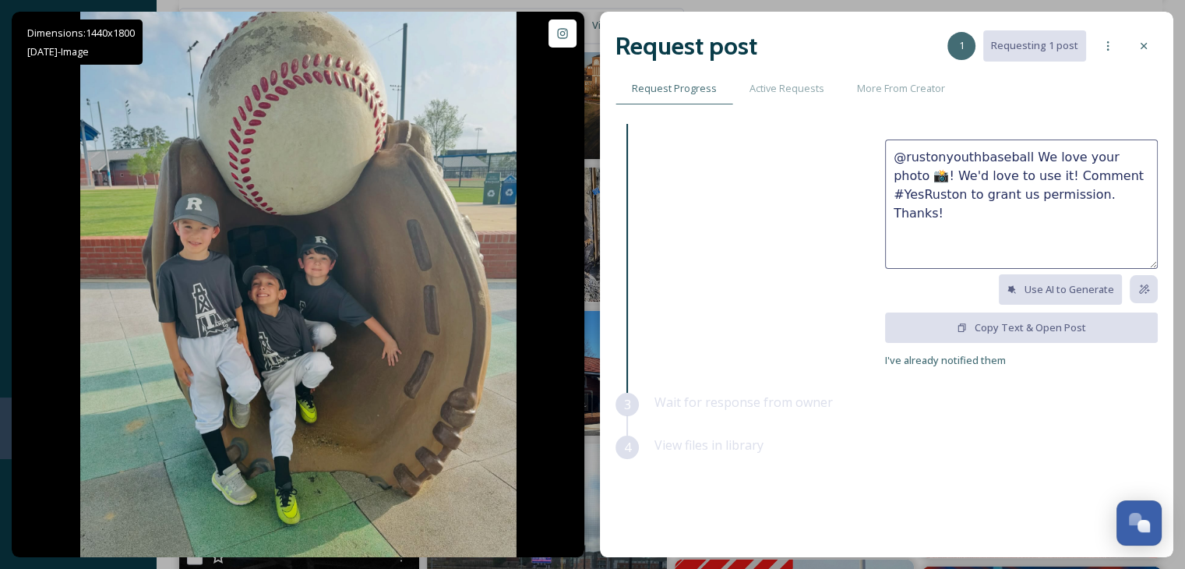
click at [1019, 192] on textarea "@rustonyouthbaseball We love your photo 📸! We'd love to use it! Comment #YesRus…" at bounding box center [1021, 203] width 273 height 129
drag, startPoint x: 1007, startPoint y: 174, endPoint x: 915, endPoint y: 178, distance: 92.0
click at [913, 178] on textarea "@rustonyouthbaseball We love your photo 📸! We'd love to use it! Comment #YesRus…" at bounding box center [1021, 203] width 273 height 129
click at [934, 210] on textarea "@rustonyouthbaseball We love your photo 📸! Mind if we share it sometime with cr…" at bounding box center [1021, 203] width 273 height 129
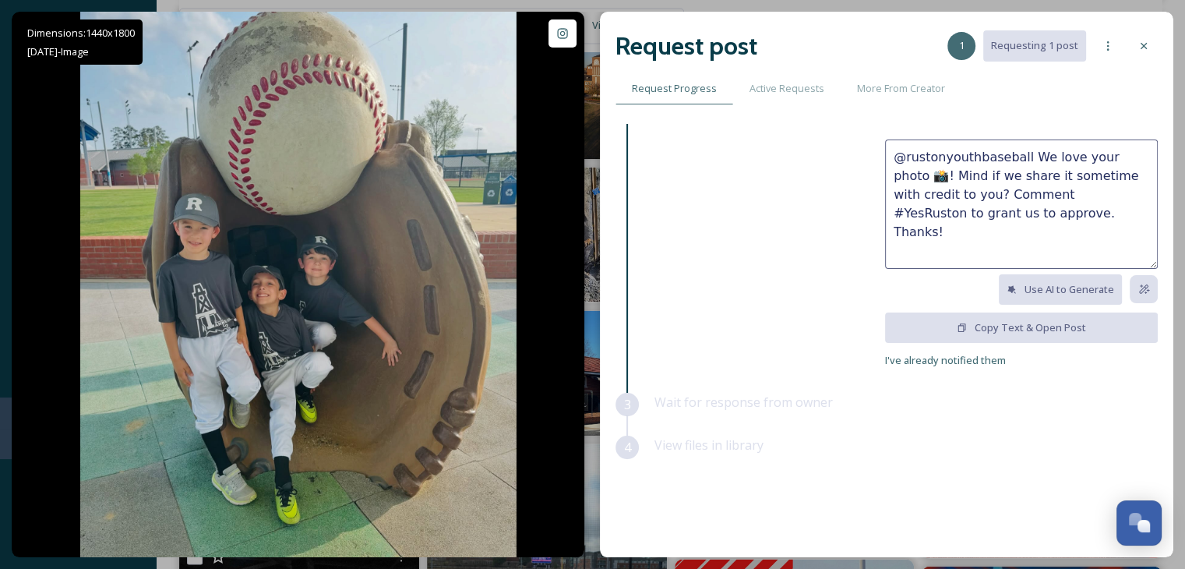
click at [890, 169] on textarea "@rustonyouthbaseball We love your photo 📸! Mind if we share it sometime with cr…" at bounding box center [1021, 203] width 273 height 129
type textarea "@rustonyouthbaseball We love your photo 📸! Mind if we share it sometime with cr…"
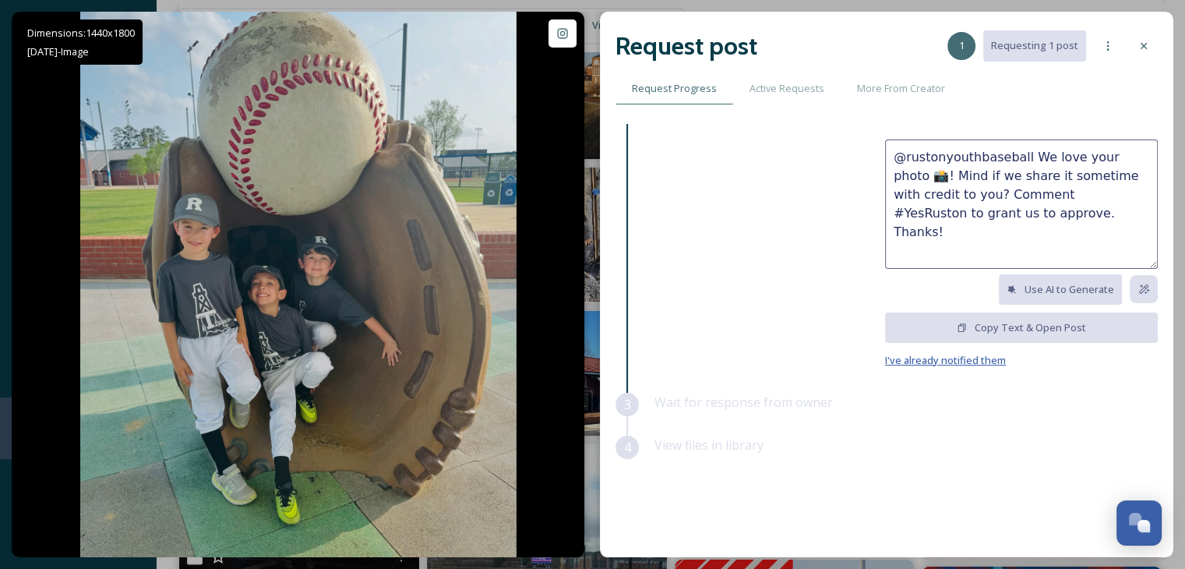
click at [937, 359] on span "I've already notified them" at bounding box center [945, 360] width 121 height 14
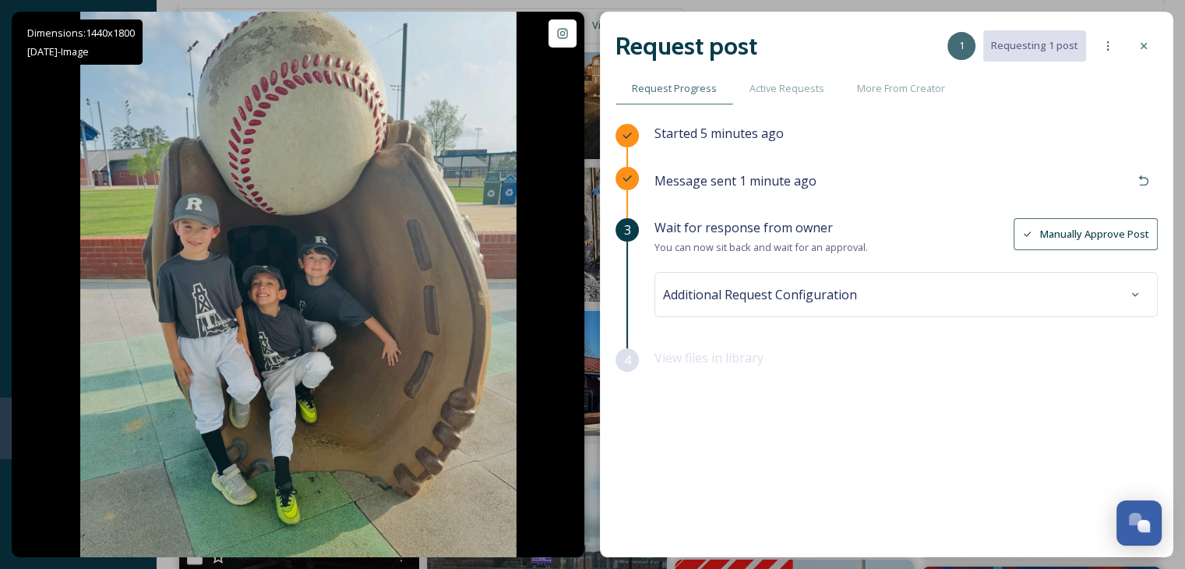
scroll to position [0, 0]
click at [840, 291] on span "Additional Request Configuration" at bounding box center [760, 294] width 194 height 19
click at [1143, 44] on icon at bounding box center [1143, 46] width 12 height 12
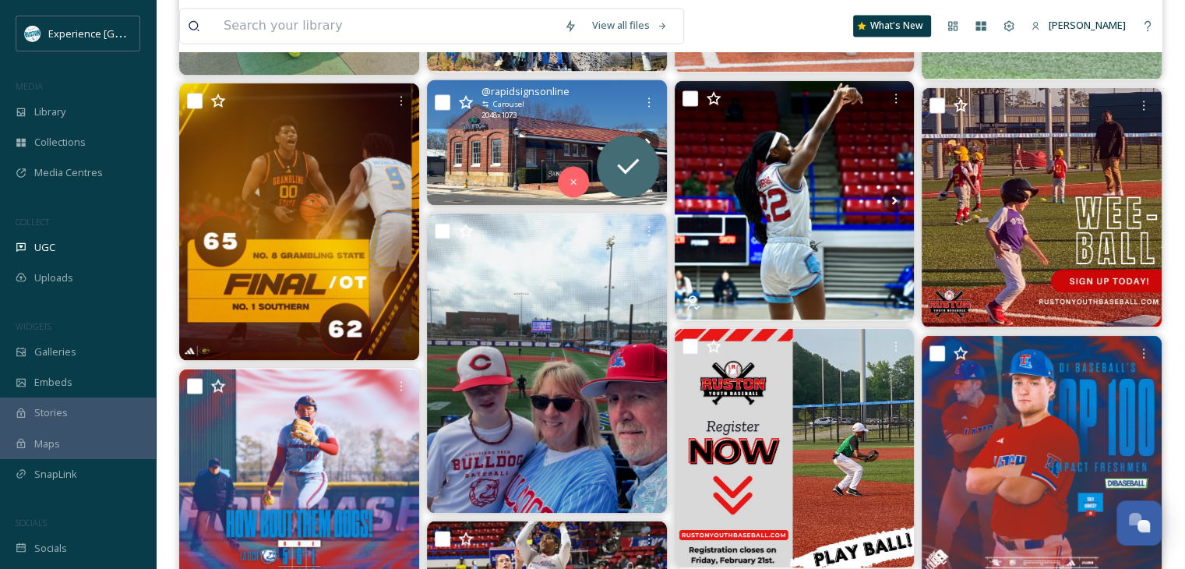
scroll to position [2878, 0]
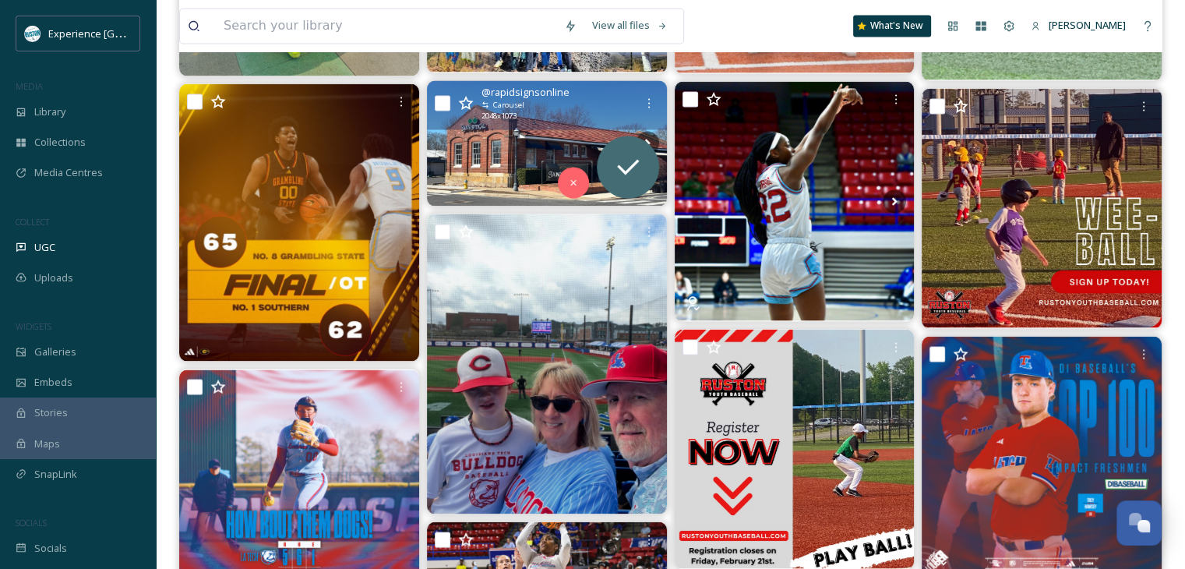
click at [580, 110] on div "@ rapidsignsonline Carousel 2048 x 1073" at bounding box center [557, 102] width 153 height 37
click at [499, 152] on img at bounding box center [547, 142] width 240 height 125
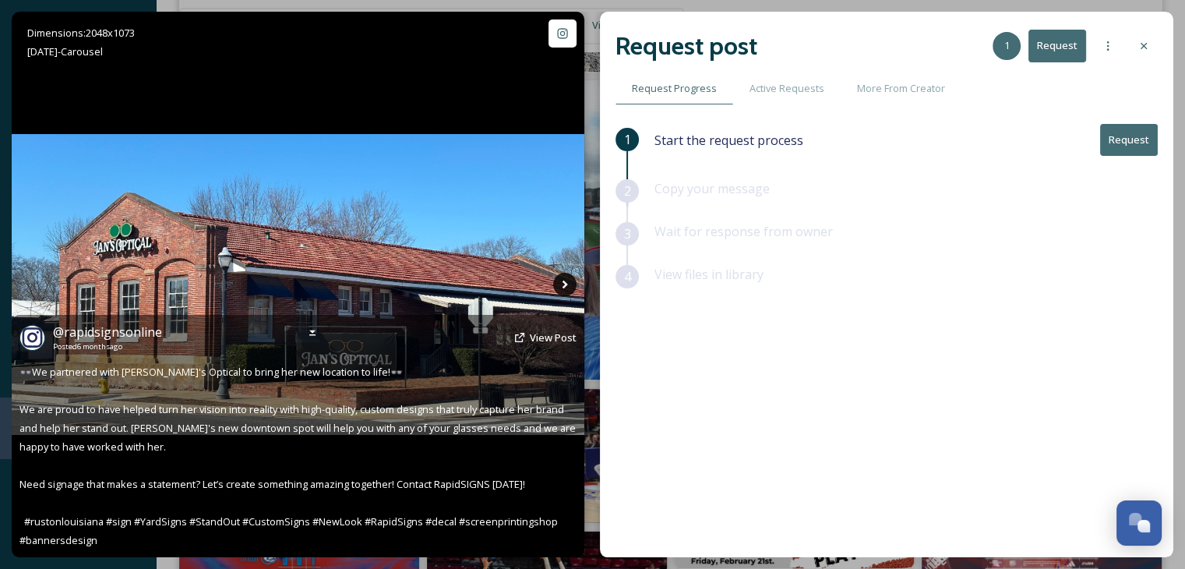
click at [564, 287] on icon at bounding box center [564, 284] width 23 height 23
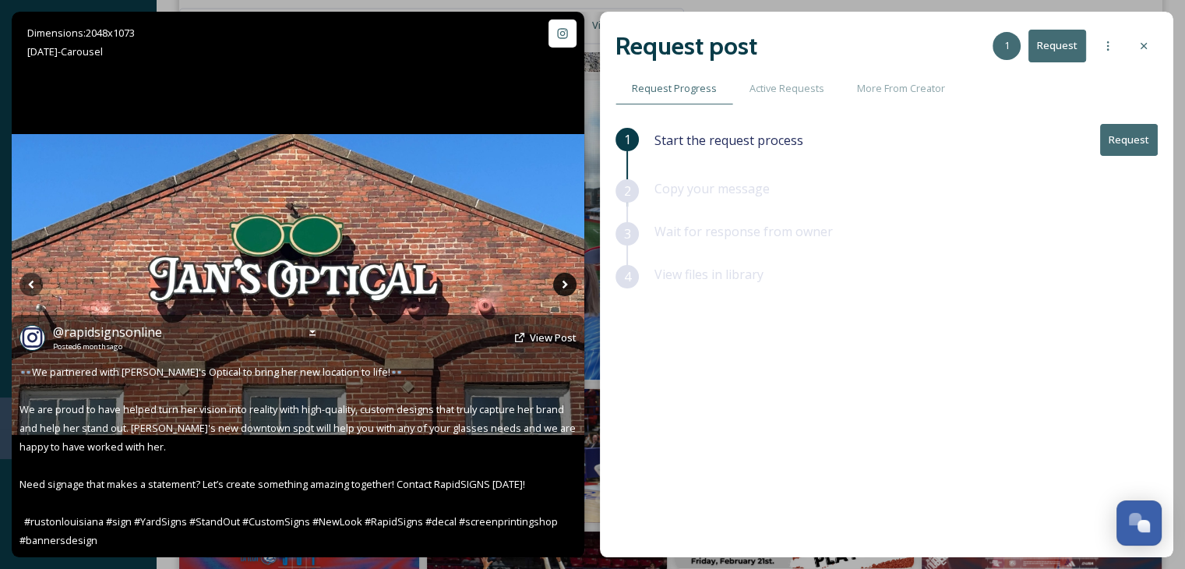
click at [564, 287] on icon at bounding box center [564, 284] width 23 height 23
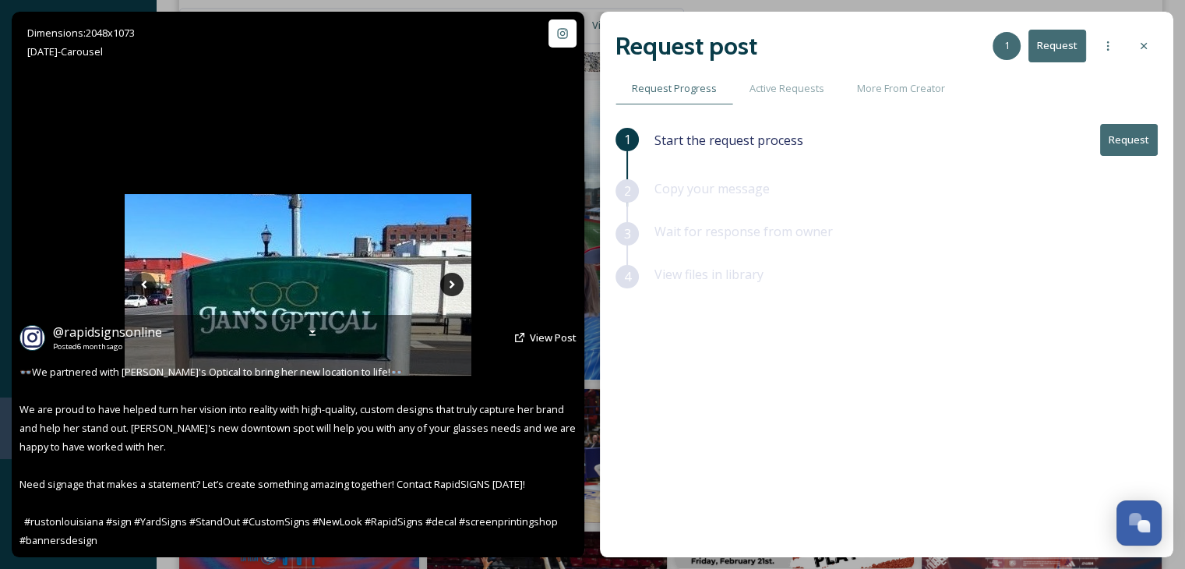
click at [564, 287] on div "Dimensions: 2048 x [DATE] - Carousel @ rapidsignsonline Posted [DATE] View Post…" at bounding box center [298, 284] width 572 height 545
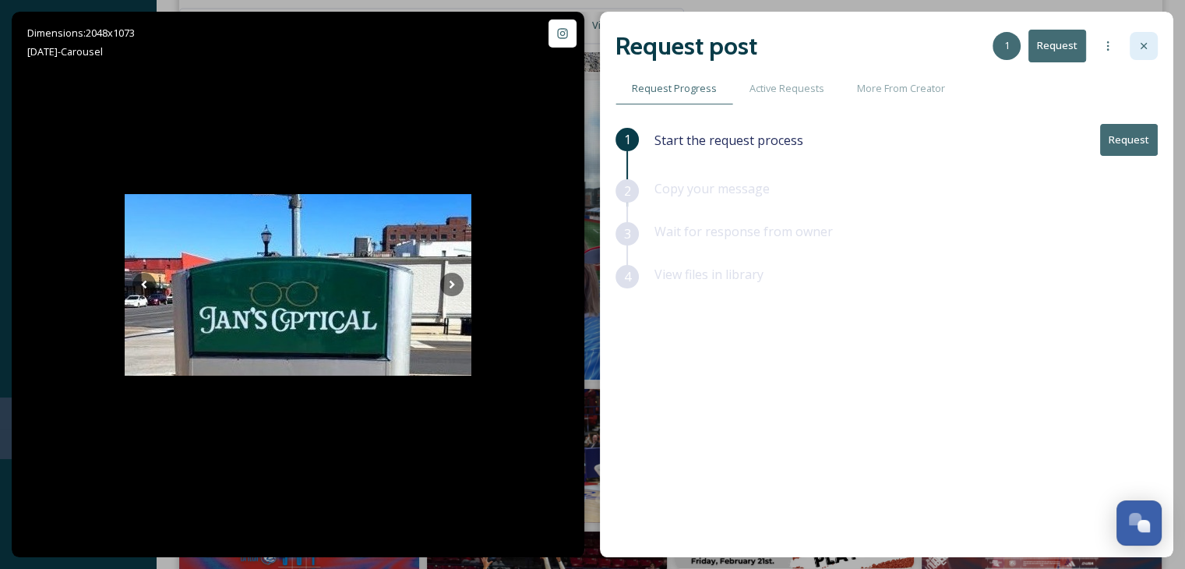
click at [1150, 44] on div at bounding box center [1143, 46] width 28 height 28
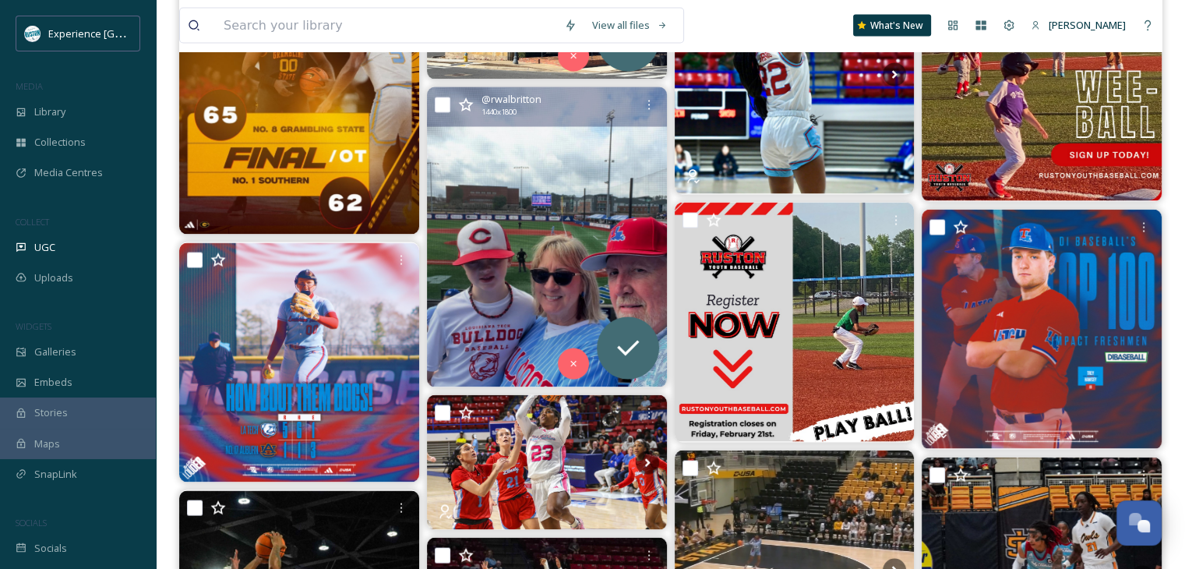
scroll to position [2956, 0]
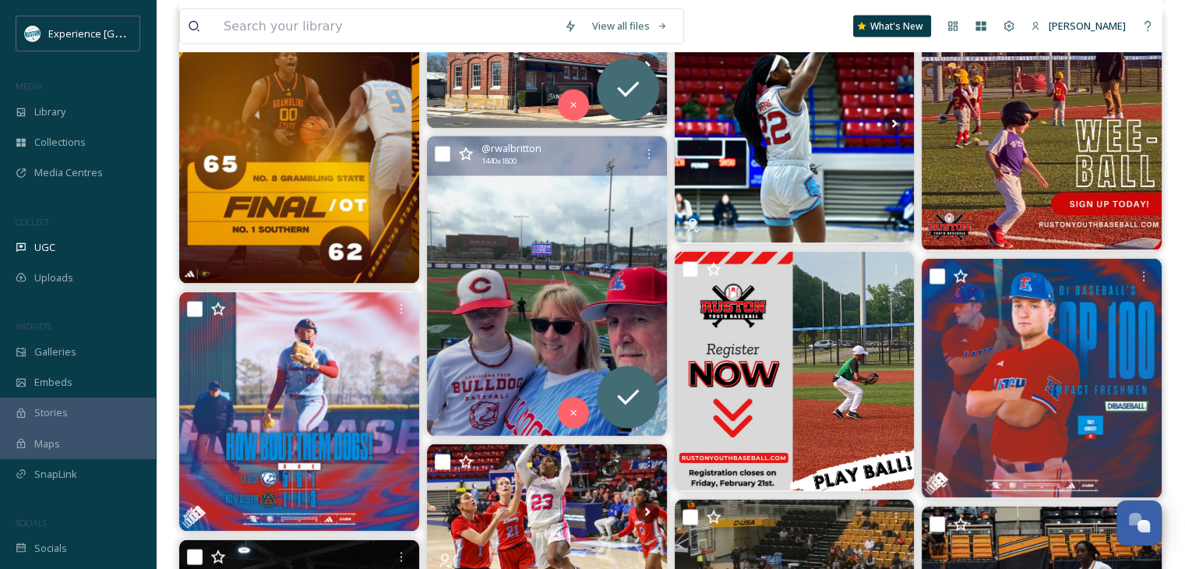
click at [598, 292] on img at bounding box center [547, 286] width 240 height 300
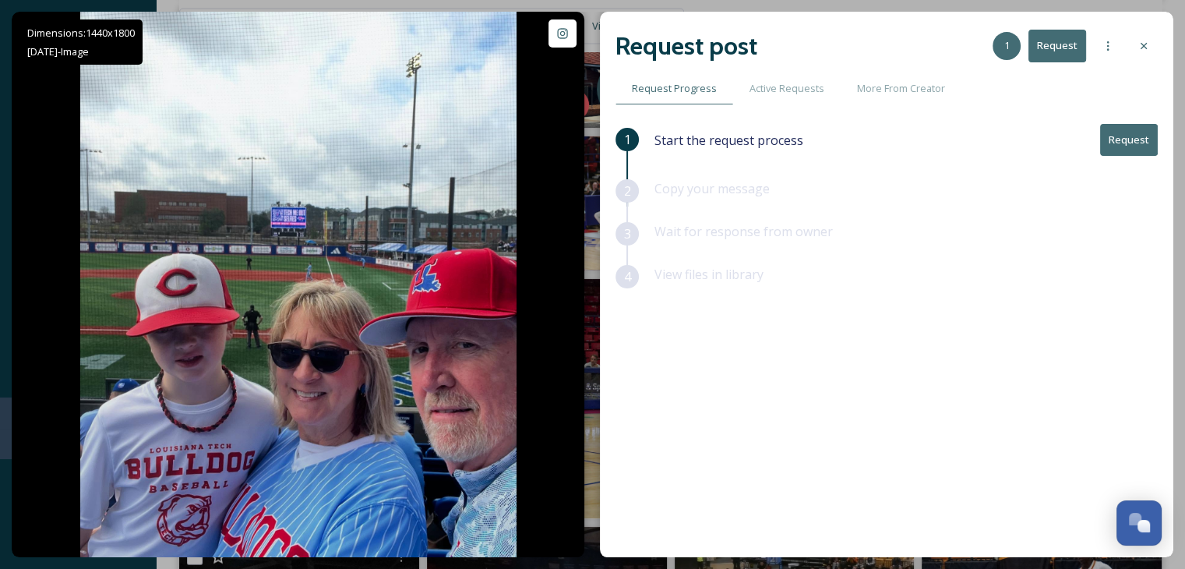
click at [1106, 138] on button "Request" at bounding box center [1129, 140] width 58 height 32
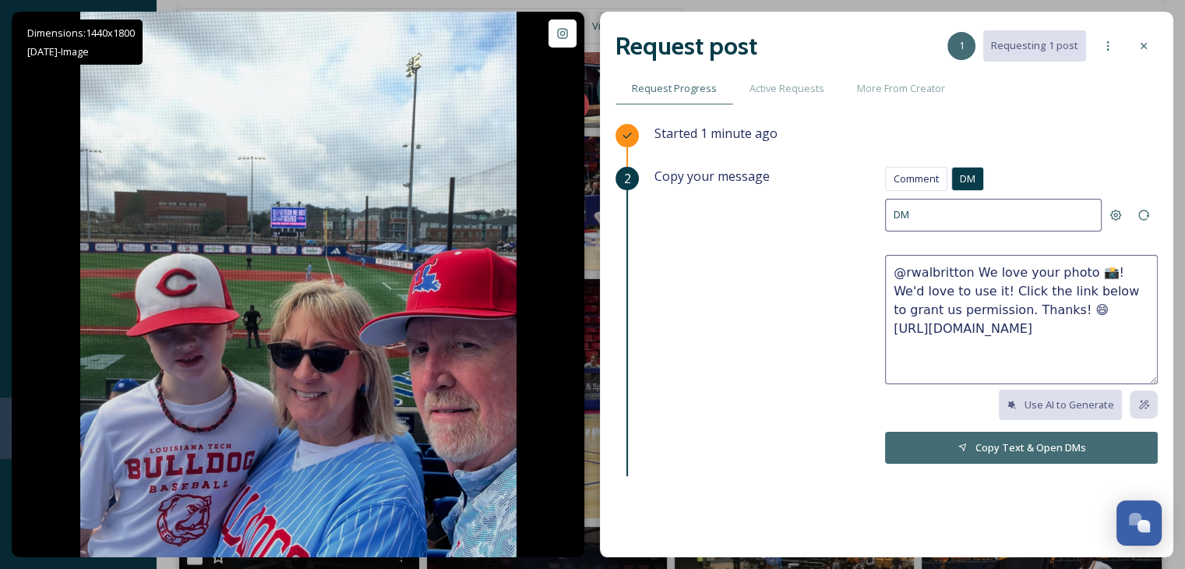
click at [962, 180] on span "DM" at bounding box center [968, 178] width 16 height 15
click at [1005, 301] on textarea "@rwalbritton We love your photo 📸! We'd love to use it! Click the link below to…" at bounding box center [1021, 319] width 273 height 129
type textarea "@rwalbritton We love your photo 📸! We'd love to use it! Click the link below to…"
click at [939, 441] on button "Copy Text & Open DMs" at bounding box center [1021, 447] width 273 height 32
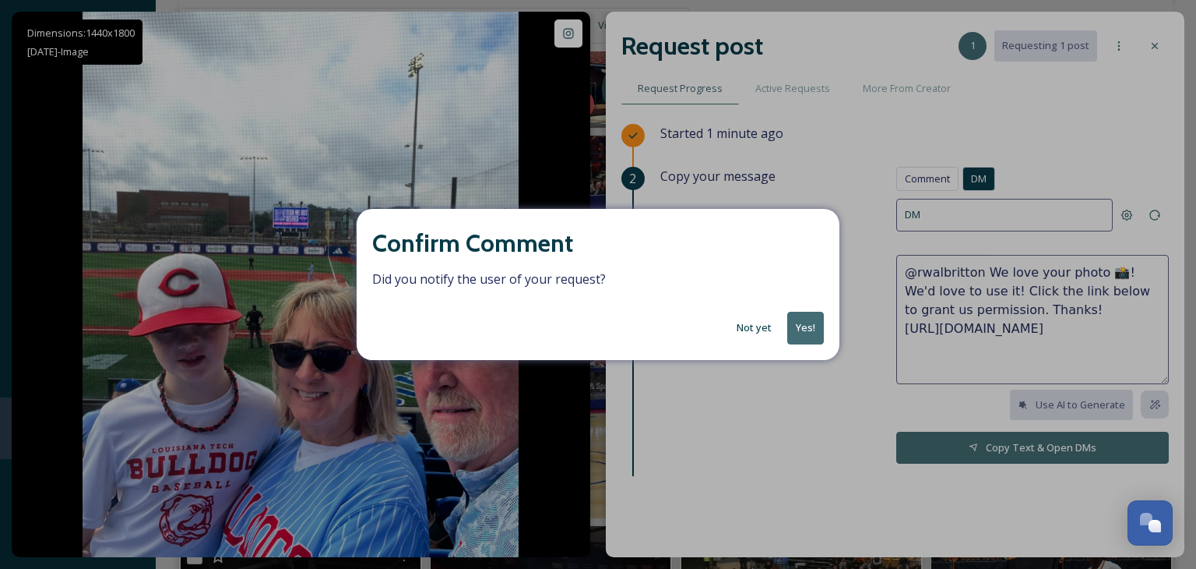
click at [749, 328] on button "Not yet" at bounding box center [754, 327] width 51 height 30
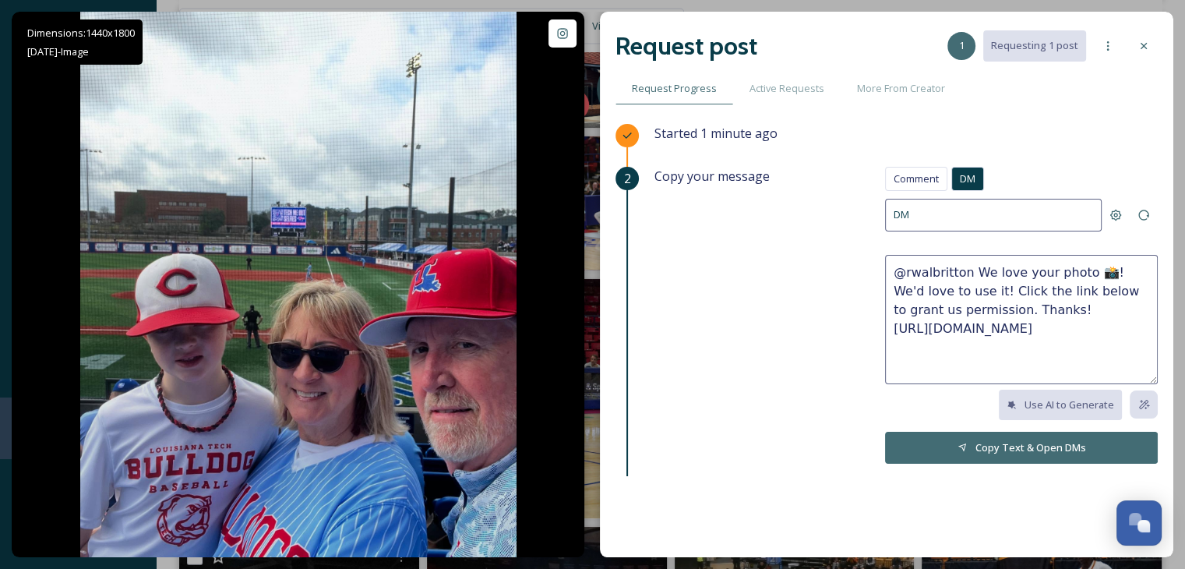
click at [1141, 48] on icon at bounding box center [1143, 46] width 6 height 6
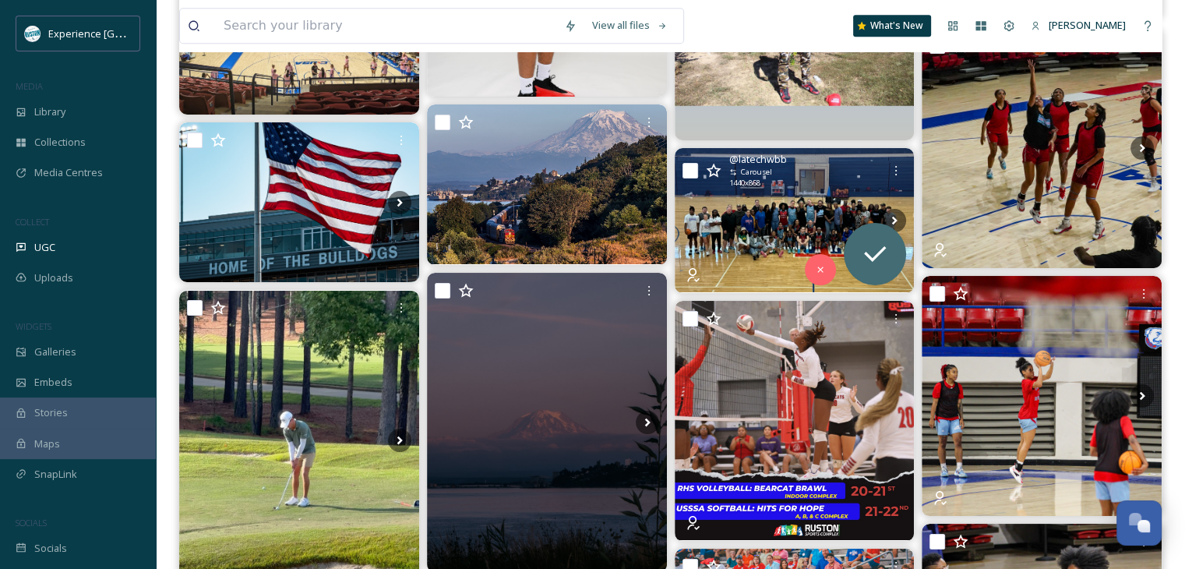
scroll to position [7706, 0]
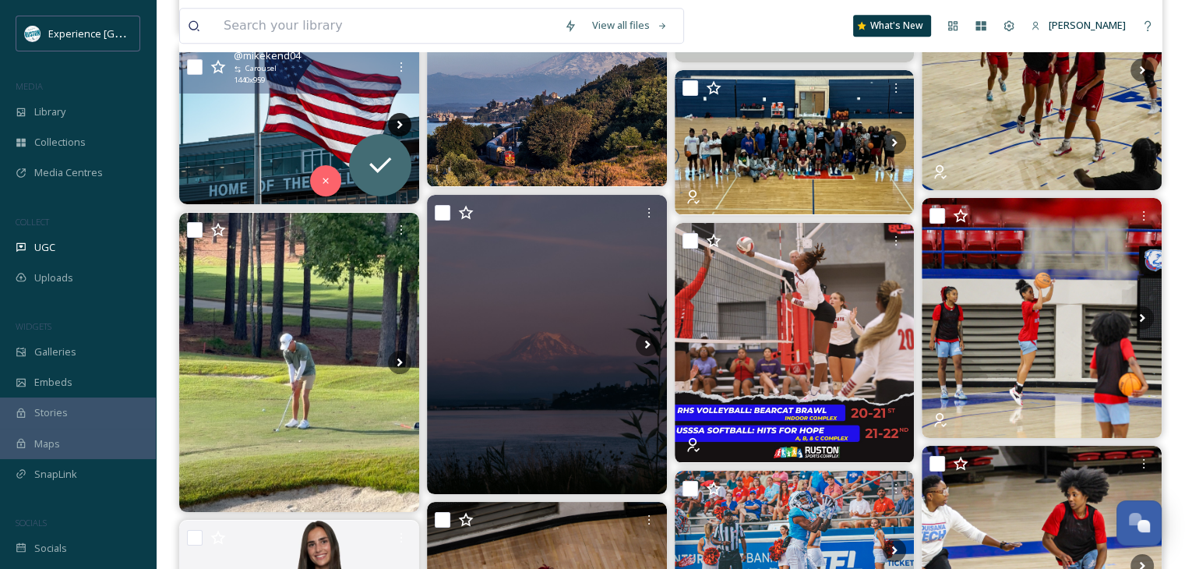
click at [393, 114] on icon at bounding box center [399, 124] width 23 height 23
click at [396, 115] on icon at bounding box center [399, 124] width 23 height 23
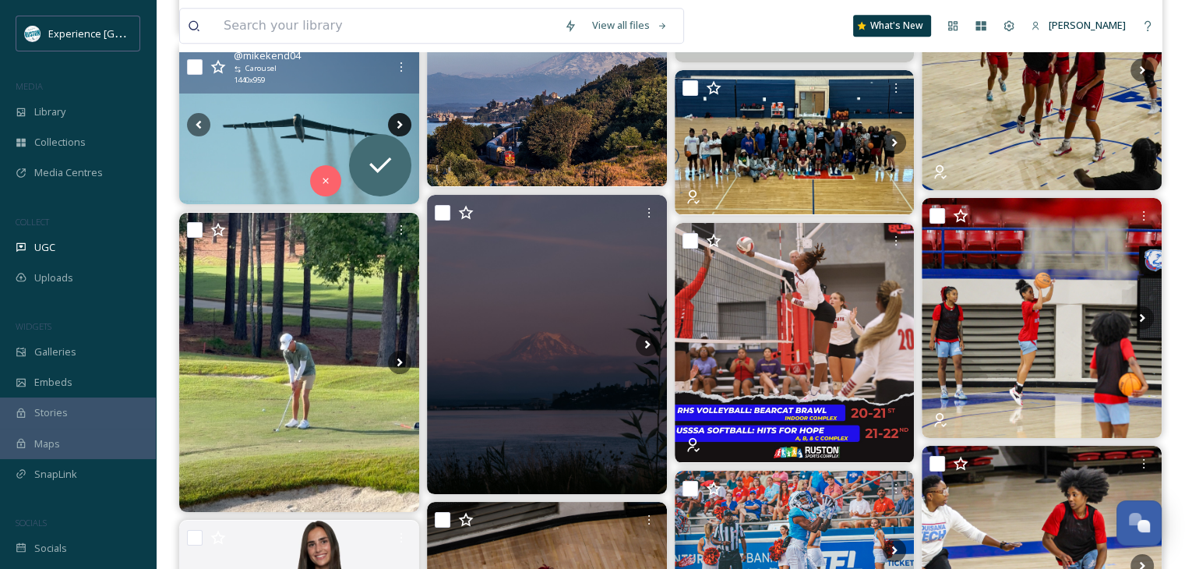
click at [394, 113] on icon at bounding box center [399, 124] width 23 height 23
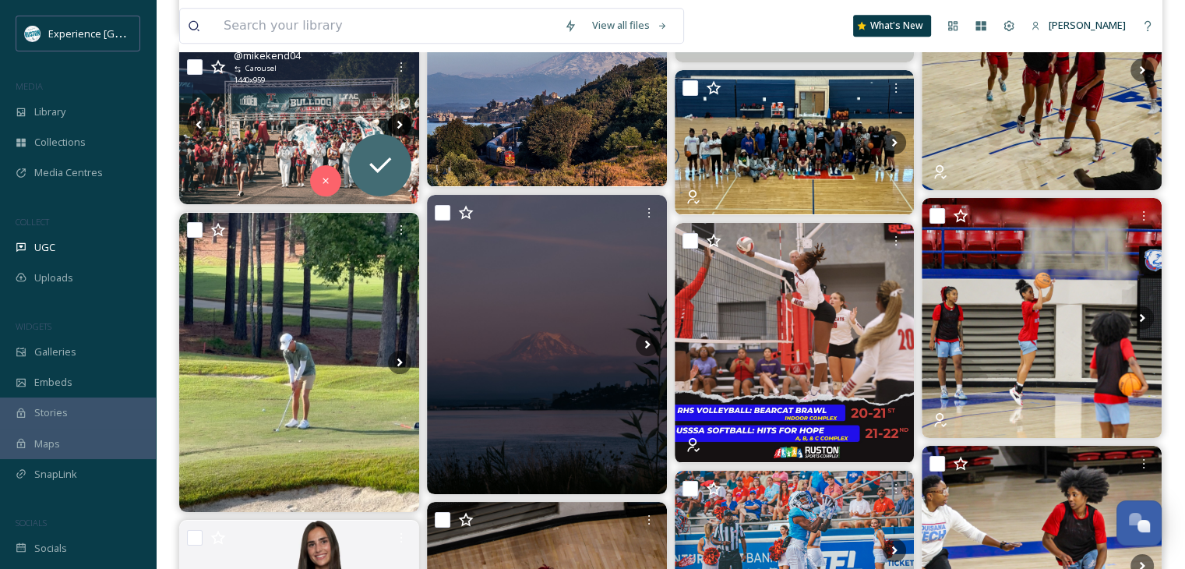
click at [394, 113] on icon at bounding box center [399, 124] width 23 height 23
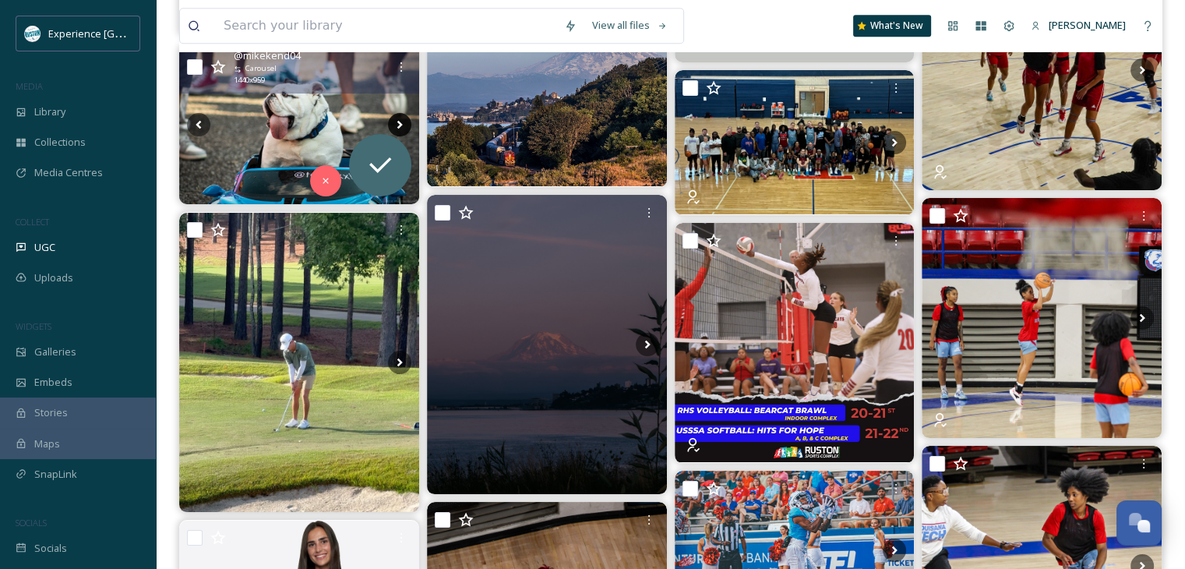
click at [398, 116] on icon at bounding box center [399, 124] width 23 height 23
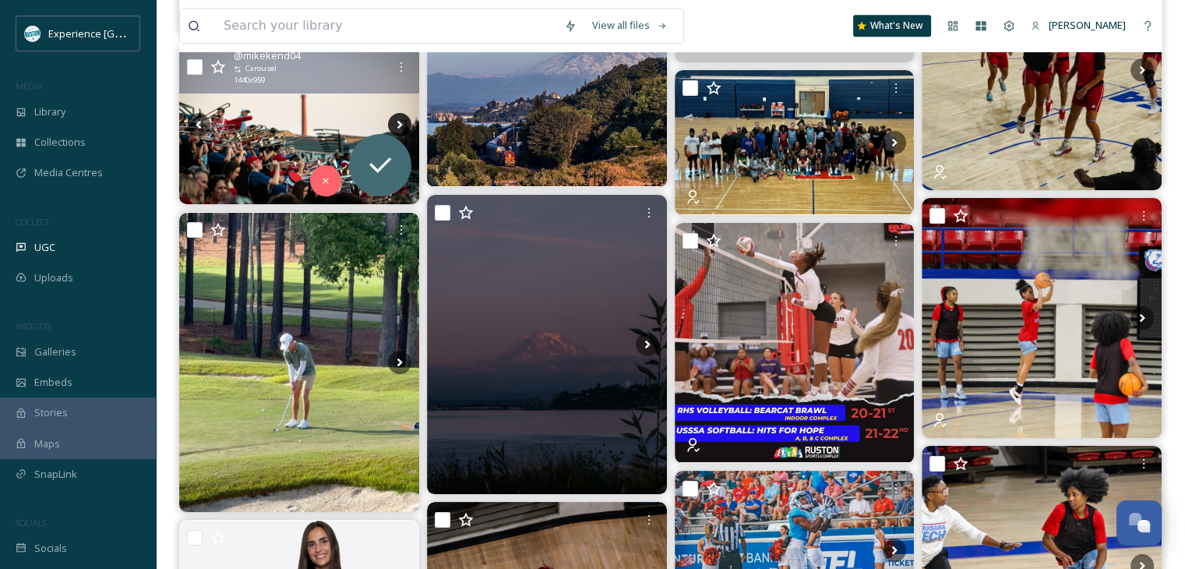
click at [397, 116] on icon at bounding box center [399, 124] width 23 height 23
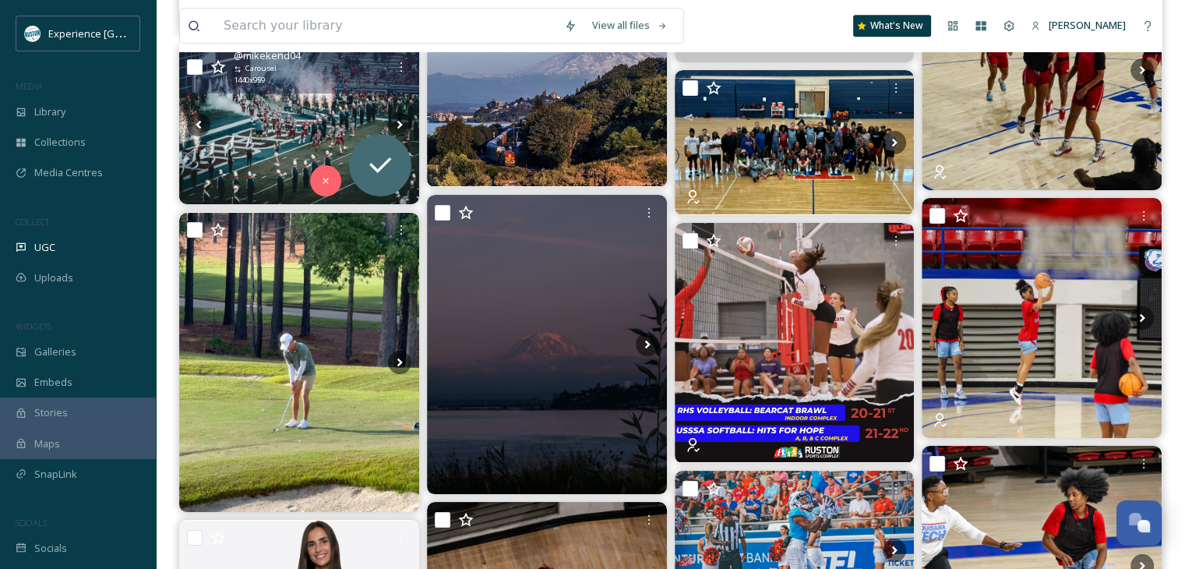
click at [277, 112] on img at bounding box center [299, 124] width 240 height 160
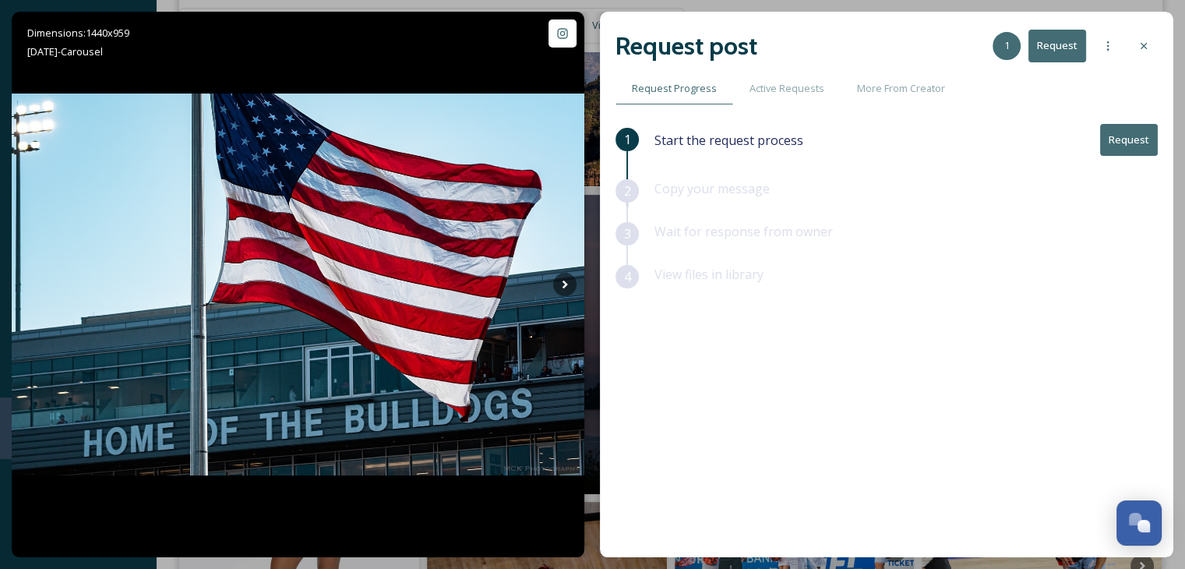
click at [1115, 141] on button "Request" at bounding box center [1129, 140] width 58 height 32
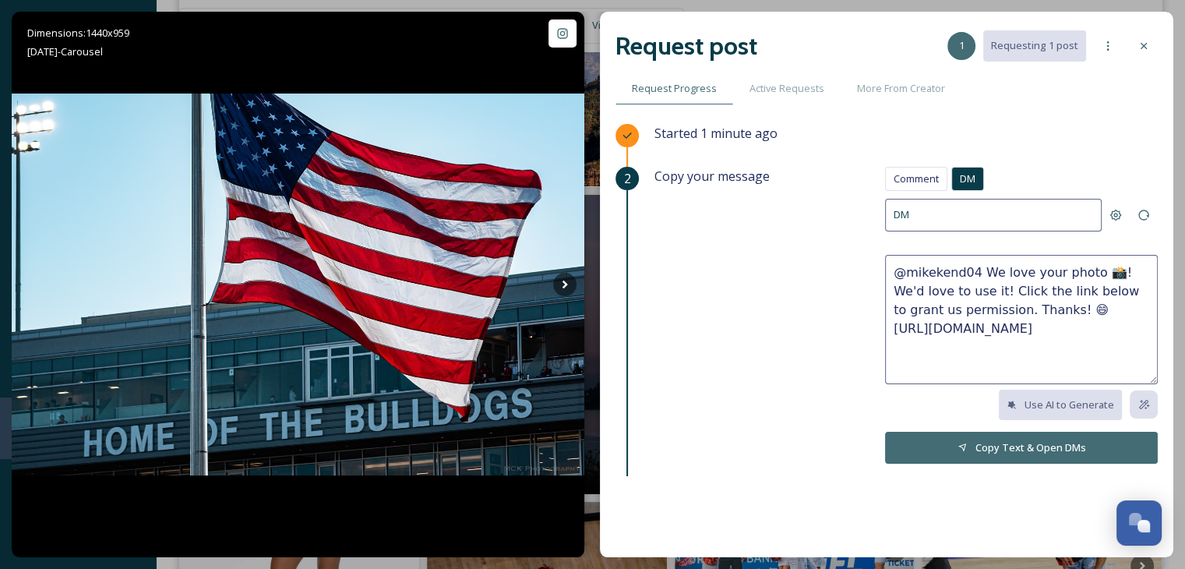
click at [982, 445] on button "Copy Text & Open DMs" at bounding box center [1021, 447] width 273 height 32
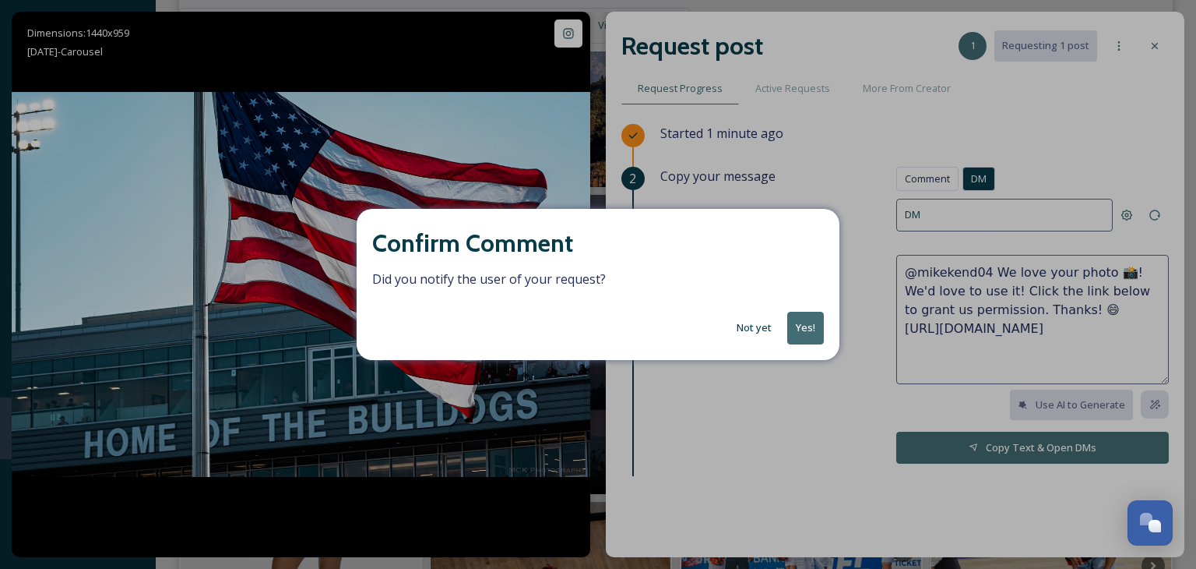
click at [801, 330] on button "Yes!" at bounding box center [805, 328] width 37 height 32
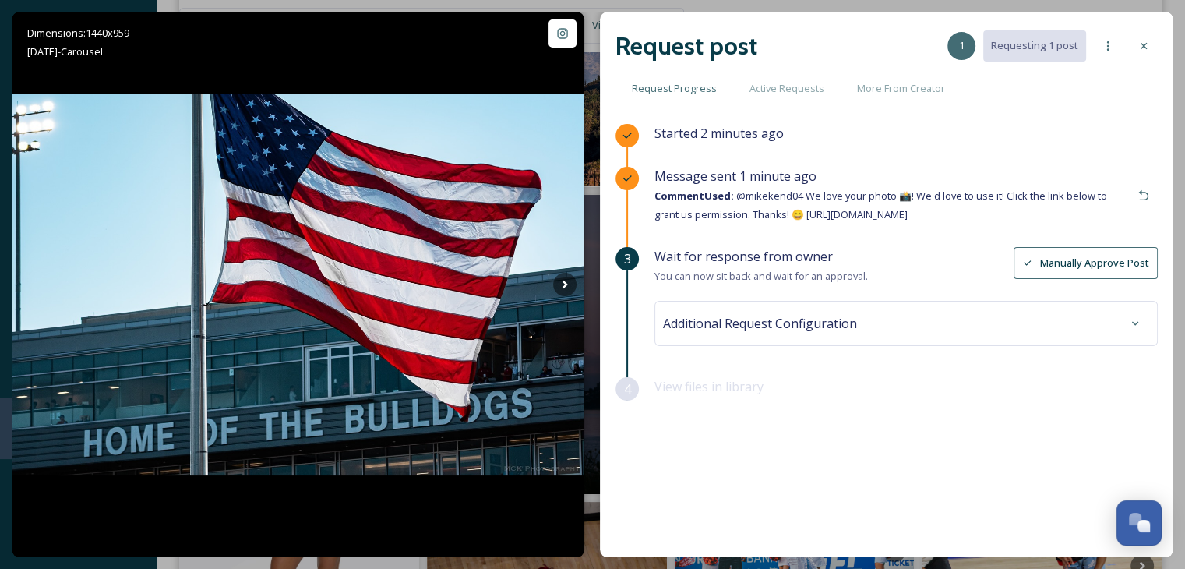
click at [1139, 47] on icon at bounding box center [1143, 46] width 12 height 12
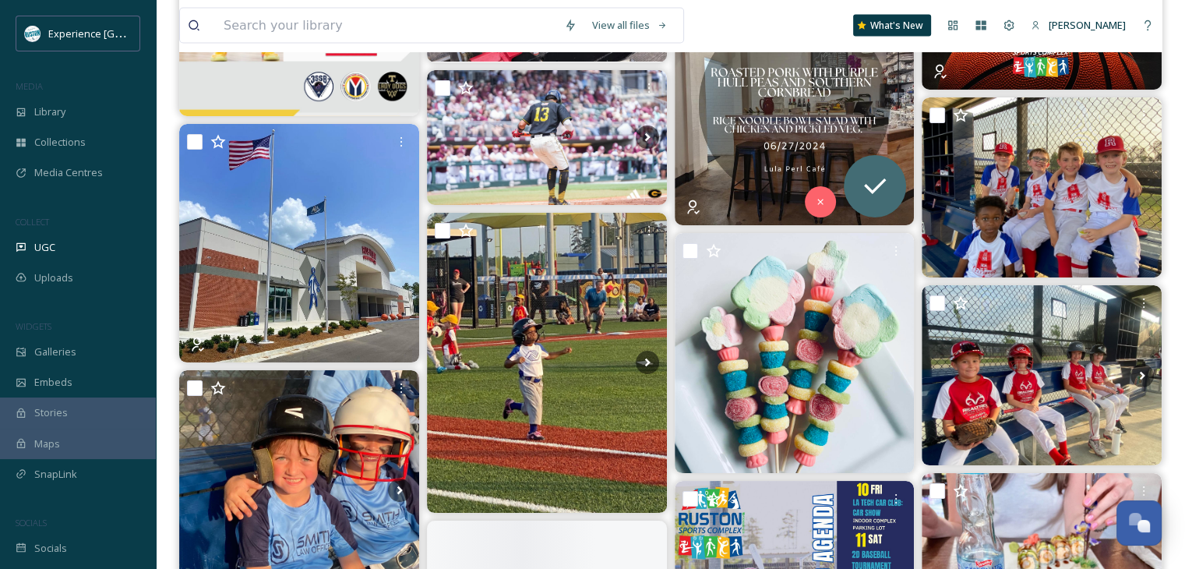
scroll to position [9108, 0]
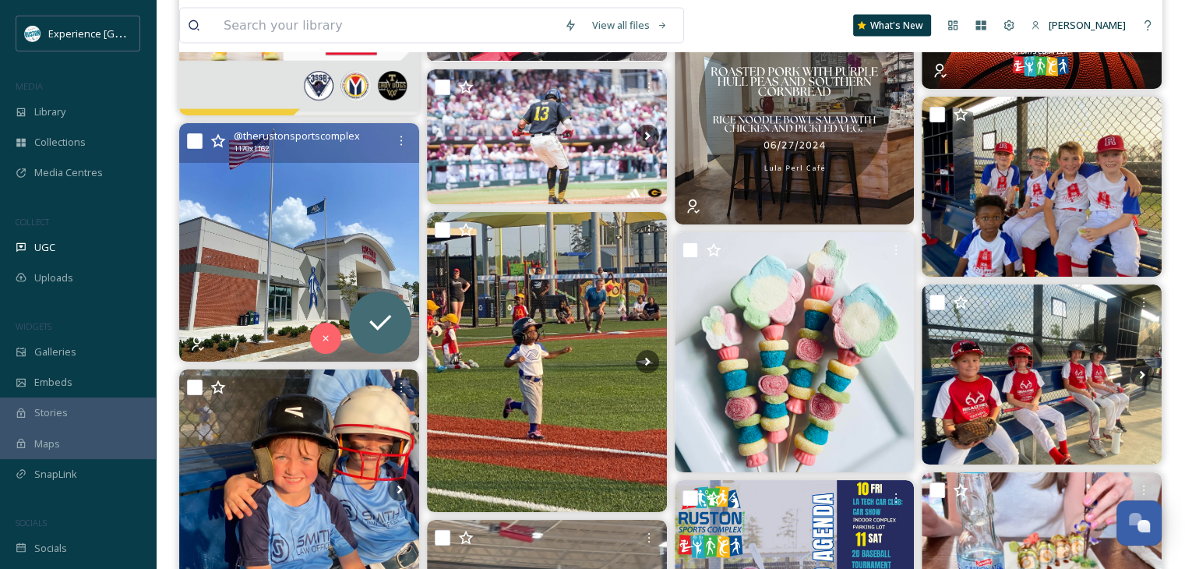
click at [310, 228] on img at bounding box center [299, 242] width 240 height 238
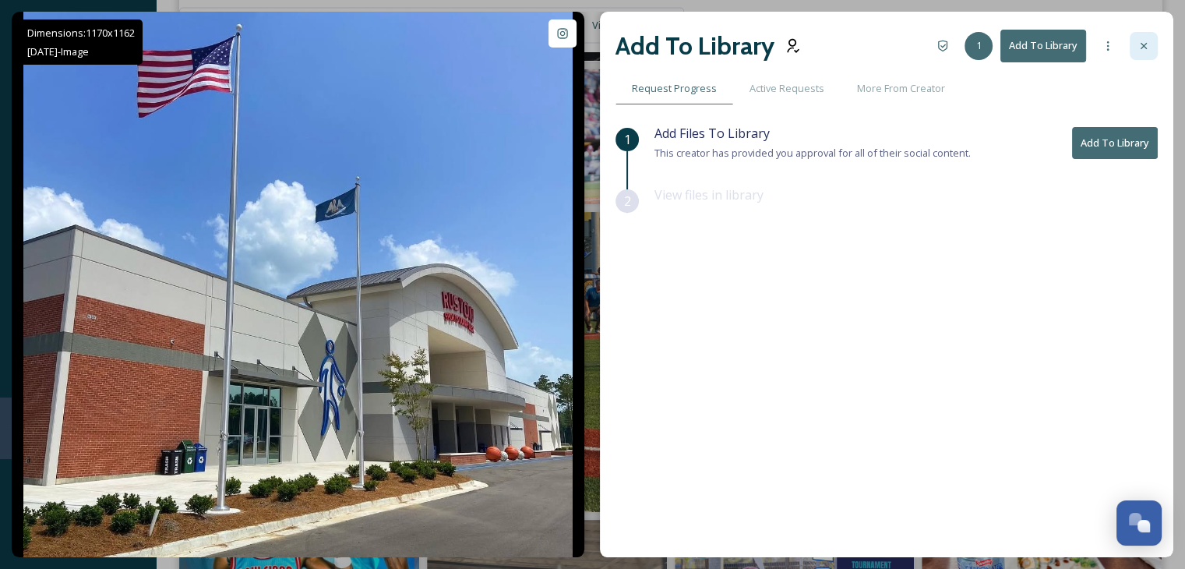
click at [1143, 51] on icon at bounding box center [1143, 46] width 12 height 12
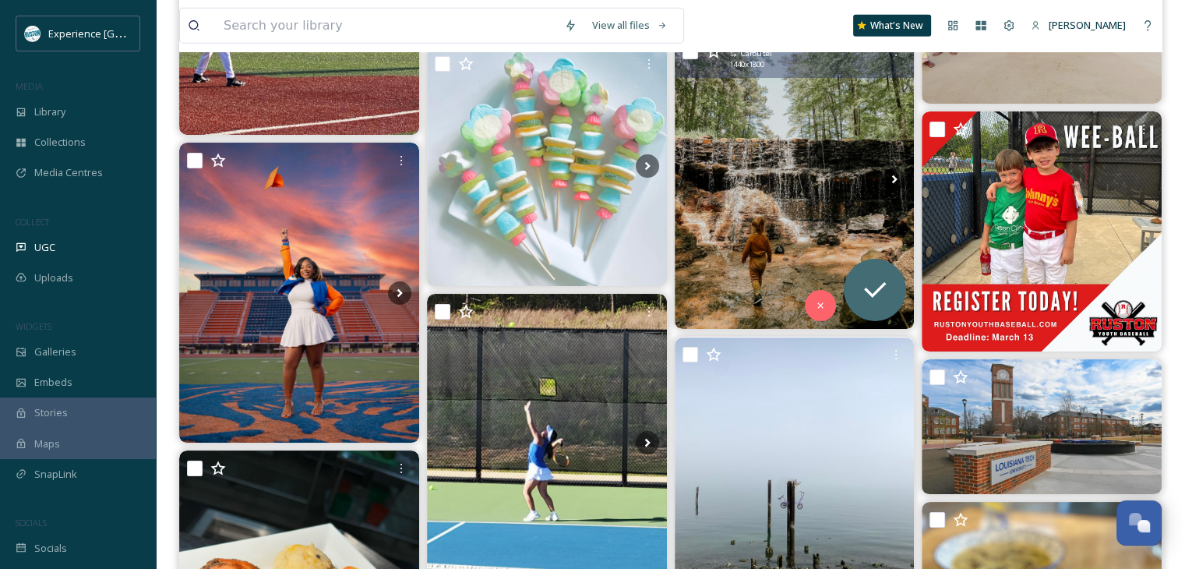
scroll to position [10121, 0]
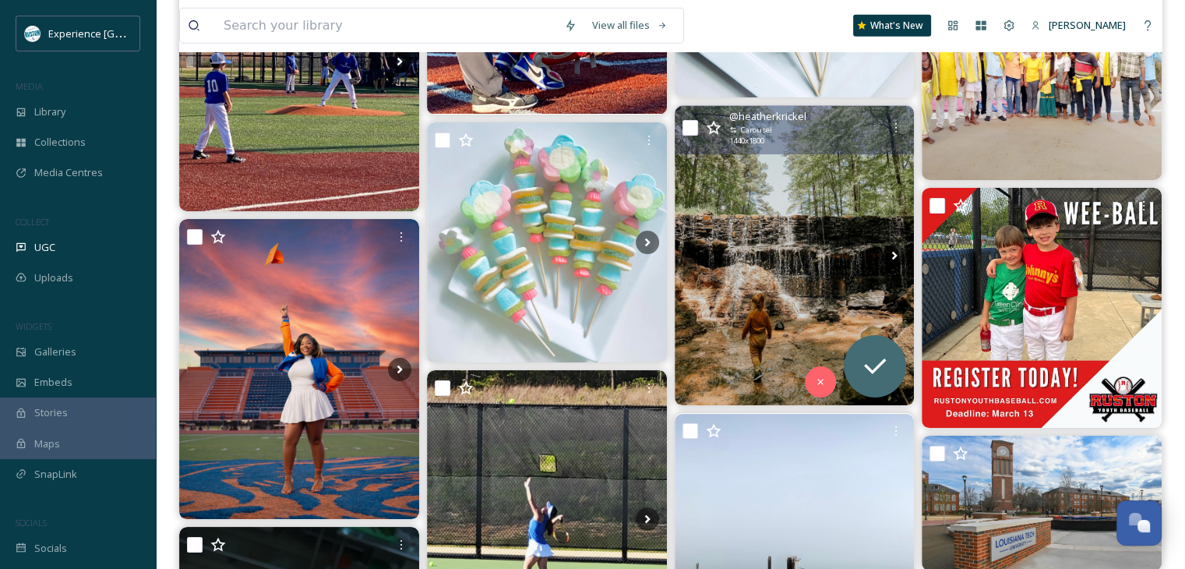
click at [850, 250] on img at bounding box center [794, 256] width 240 height 300
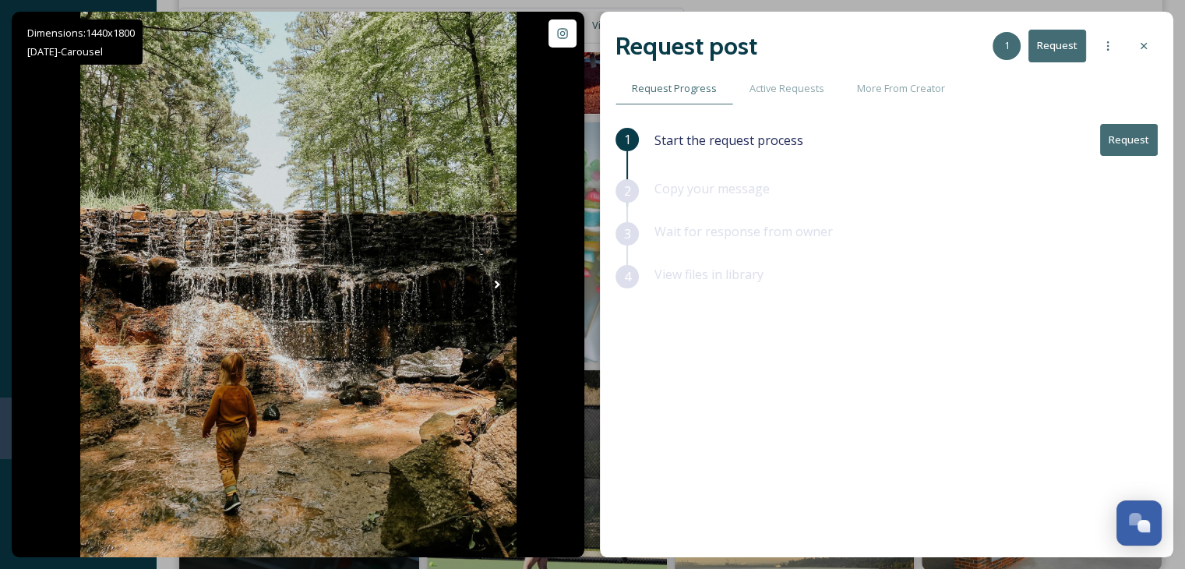
click at [1134, 46] on div at bounding box center [1143, 46] width 28 height 28
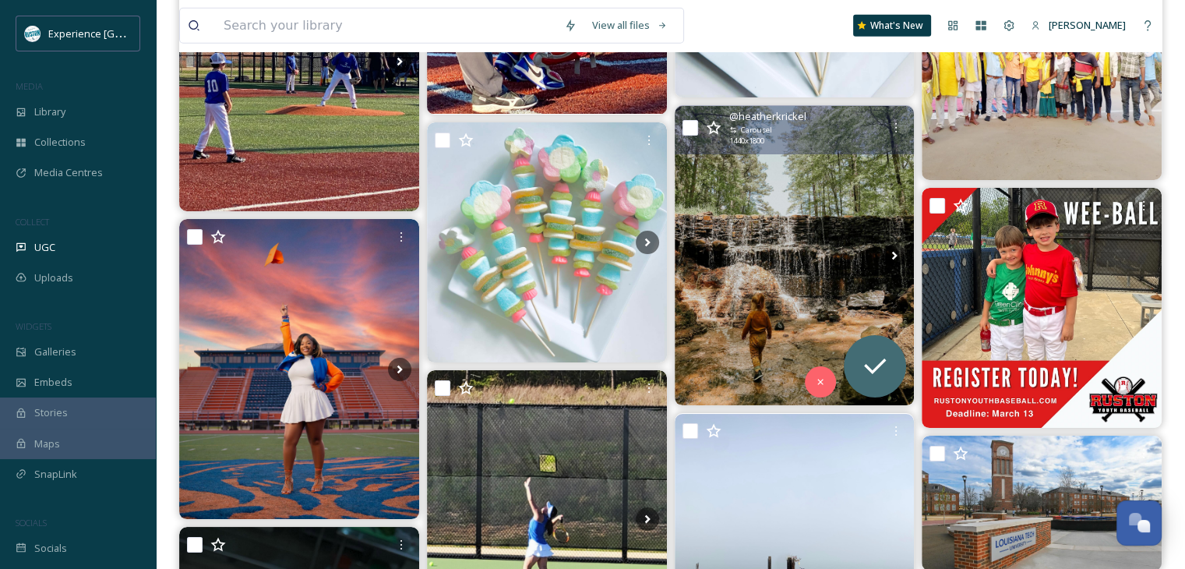
click at [854, 251] on img at bounding box center [794, 256] width 240 height 300
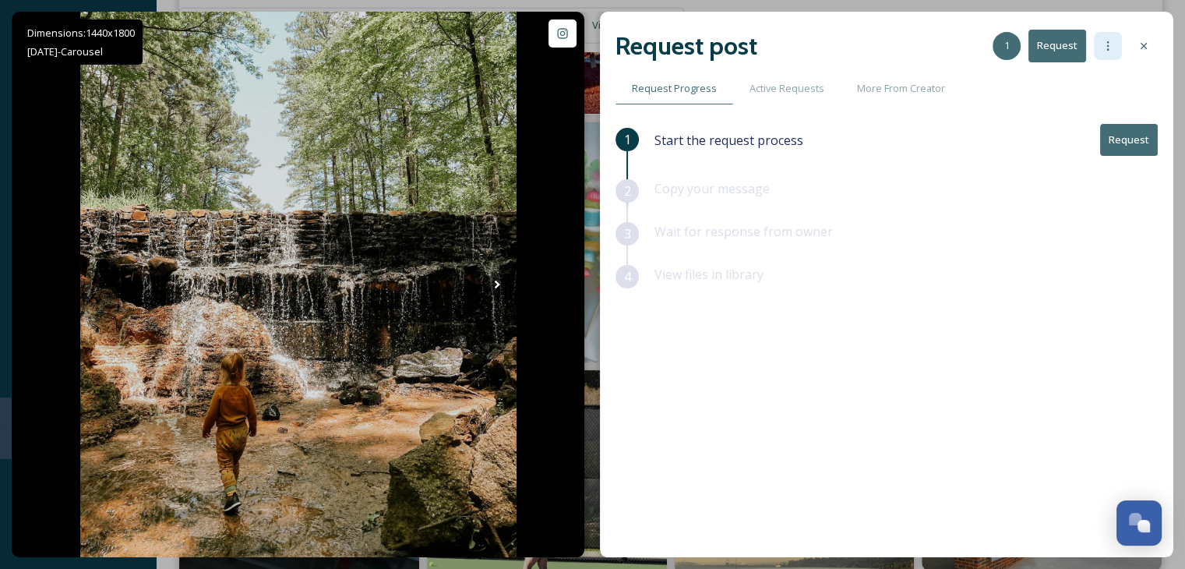
click at [1109, 51] on icon at bounding box center [1107, 46] width 12 height 12
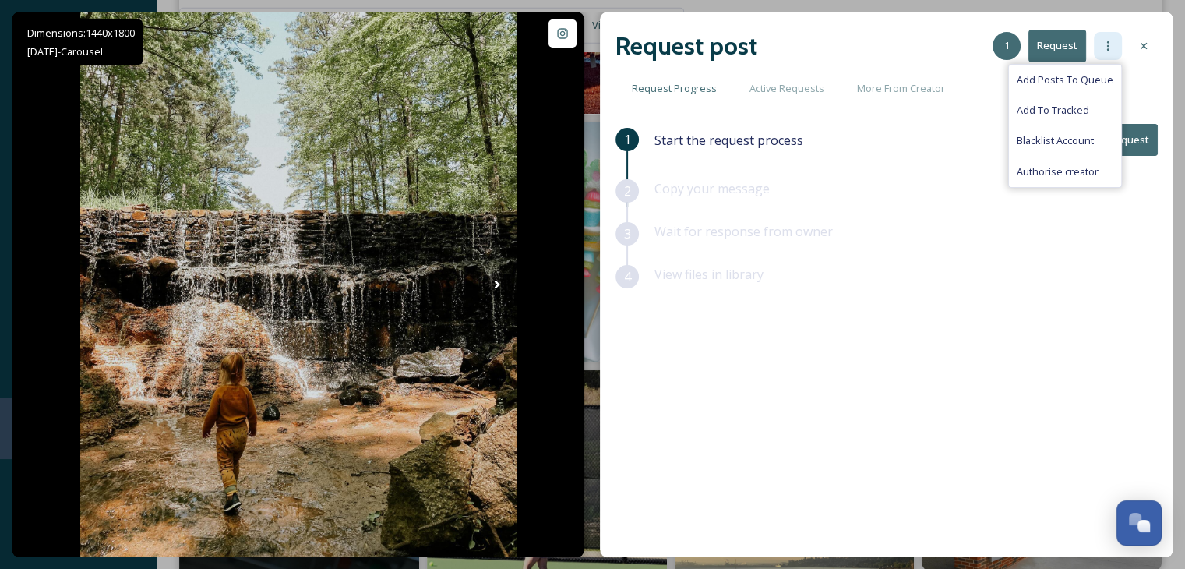
click at [1106, 40] on icon at bounding box center [1107, 46] width 12 height 12
